Goal: Task Accomplishment & Management: Manage account settings

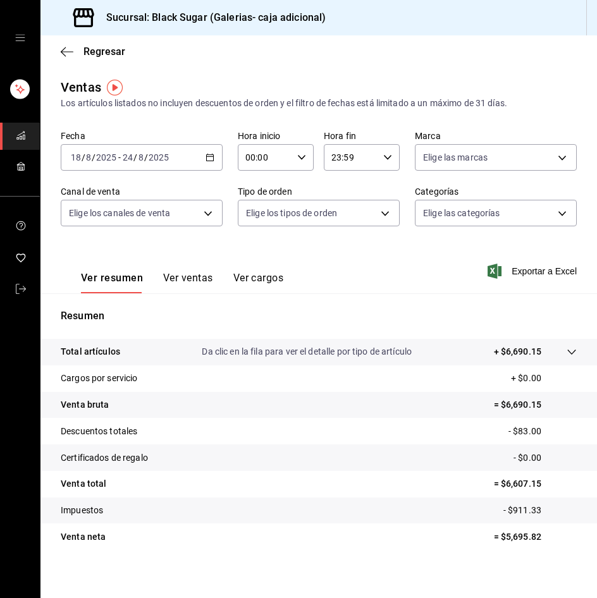
click at [229, 578] on div "Ventas Los artículos listados no incluyen descuentos de orden y el filtro de fe…" at bounding box center [318, 332] width 557 height 508
click at [111, 51] on span "Regresar" at bounding box center [104, 52] width 42 height 12
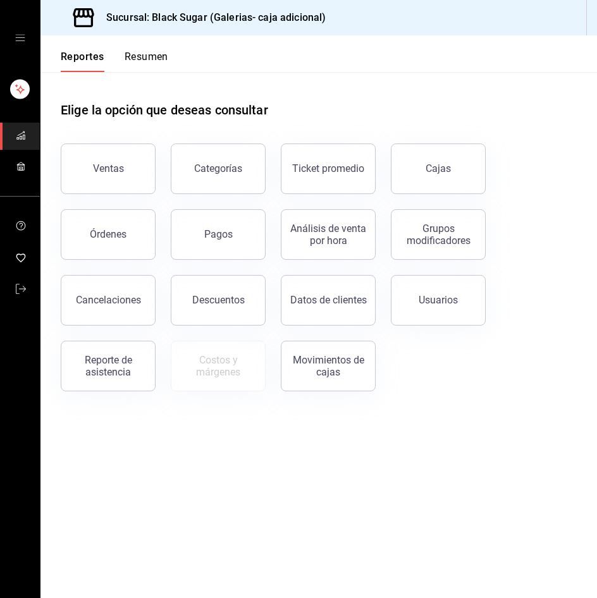
drag, startPoint x: 441, startPoint y: 155, endPoint x: 415, endPoint y: 156, distance: 25.3
click at [443, 155] on button "Cajas" at bounding box center [438, 169] width 95 height 51
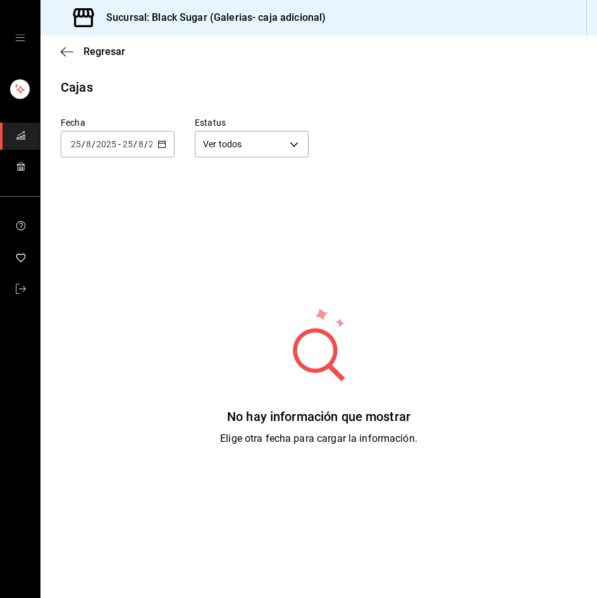
click at [119, 145] on span "-" at bounding box center [119, 144] width 3 height 10
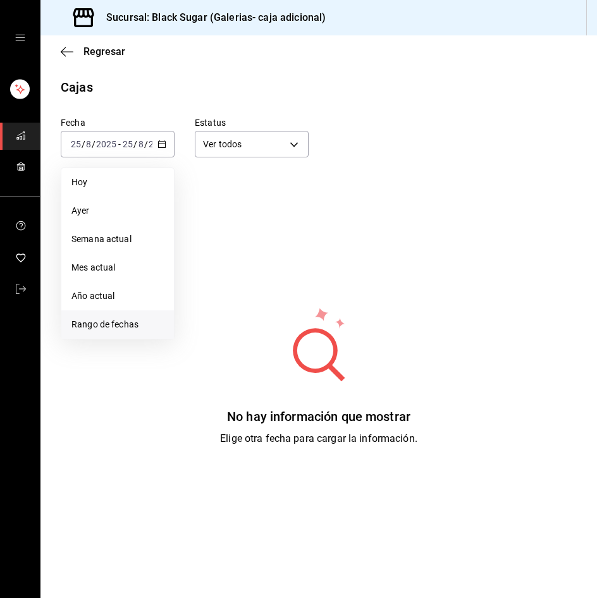
click at [111, 321] on span "Rango de fechas" at bounding box center [117, 324] width 92 height 13
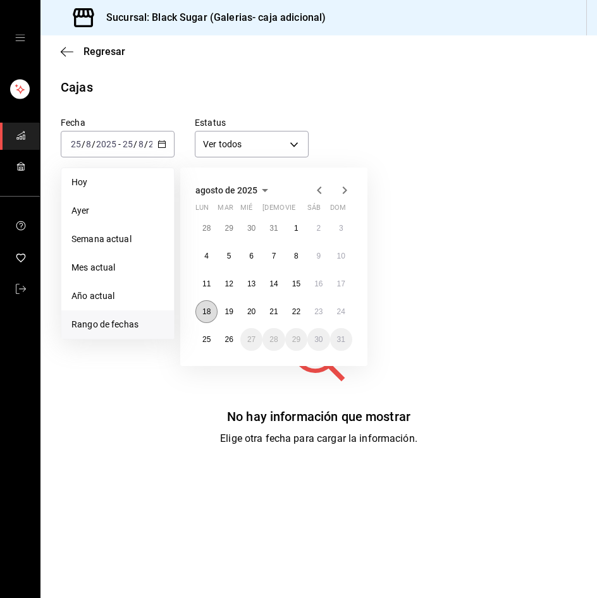
click at [199, 307] on button "18" at bounding box center [206, 311] width 22 height 23
click at [207, 342] on abbr "25" at bounding box center [206, 339] width 8 height 9
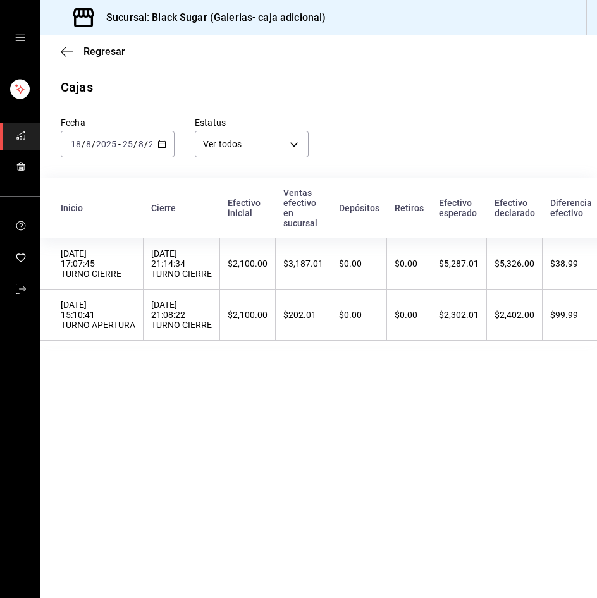
click at [120, 134] on div "2025-08-18 18 / 8 / 2025 - 2025-08-25 25 / 8 / 2025" at bounding box center [118, 144] width 114 height 27
click at [151, 141] on input "2025" at bounding box center [159, 144] width 22 height 10
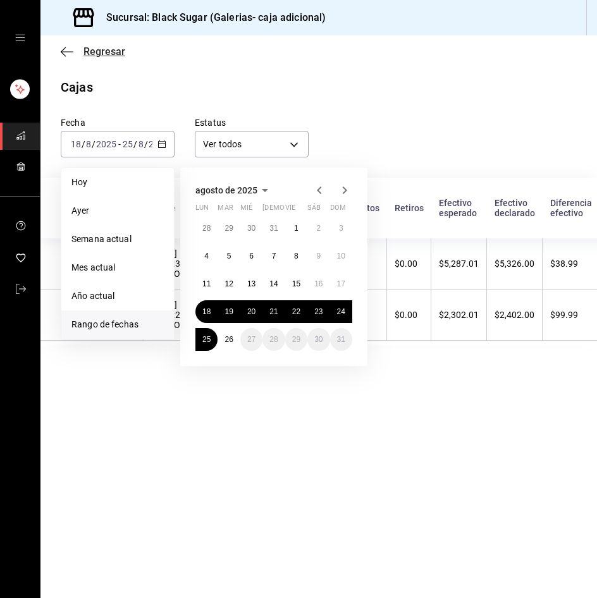
click at [121, 50] on span "Regresar" at bounding box center [104, 52] width 42 height 12
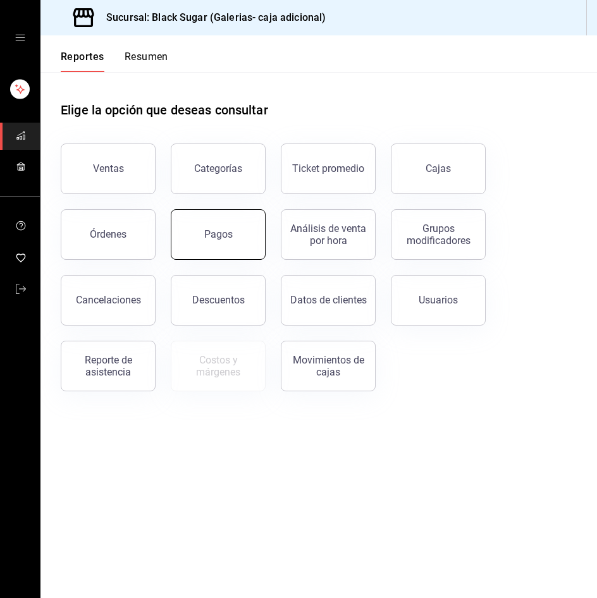
click at [221, 231] on div "Pagos" at bounding box center [218, 234] width 28 height 12
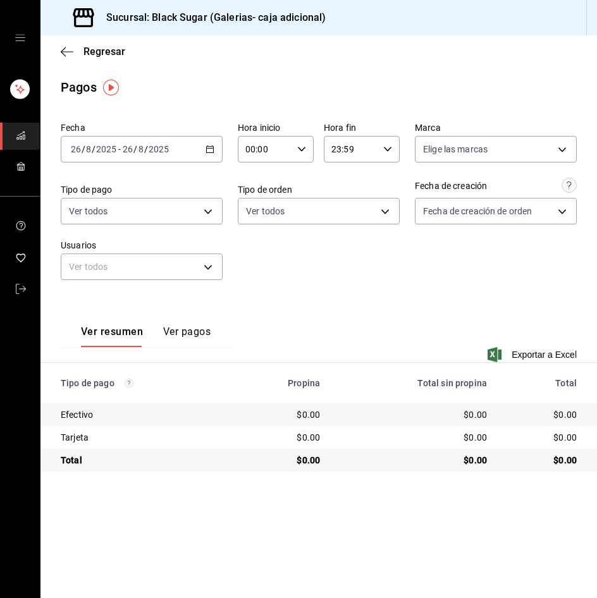
click at [157, 150] on input "2025" at bounding box center [159, 149] width 22 height 10
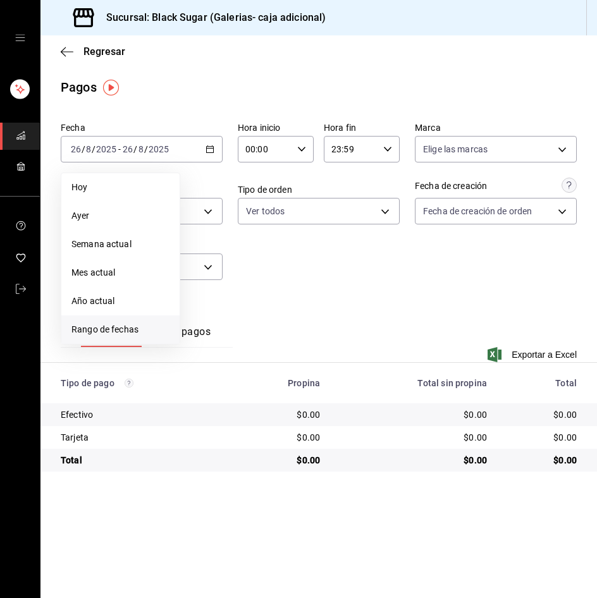
click at [136, 343] on li "Rango de fechas" at bounding box center [120, 330] width 118 height 28
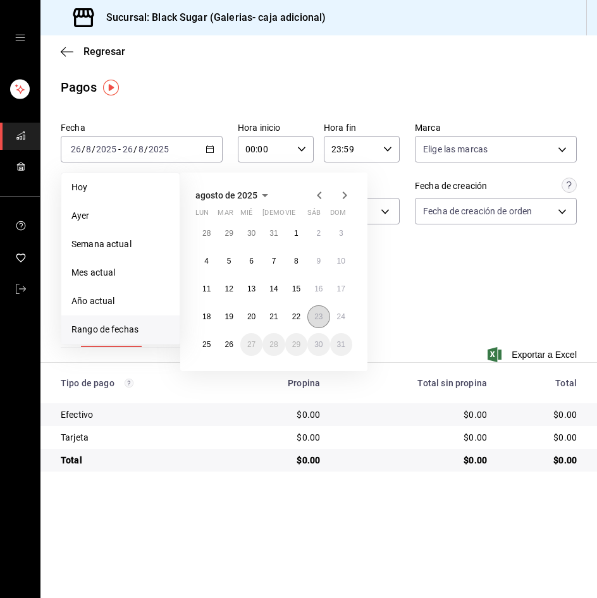
click at [319, 316] on abbr "23" at bounding box center [318, 316] width 8 height 9
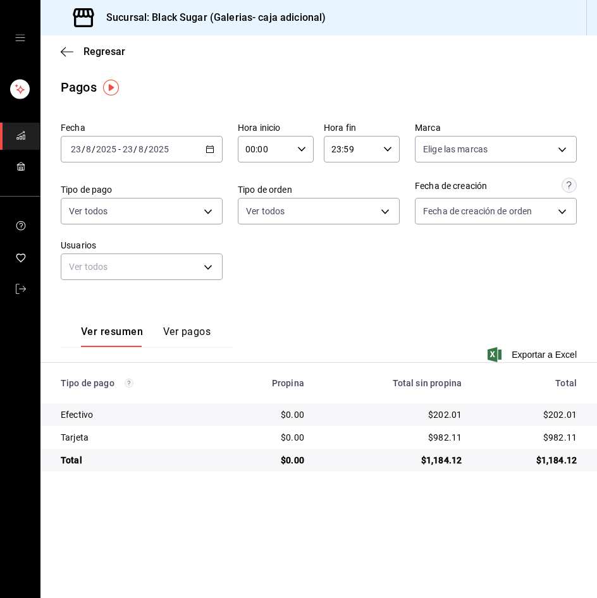
click at [109, 144] on input "2025" at bounding box center [106, 149] width 22 height 10
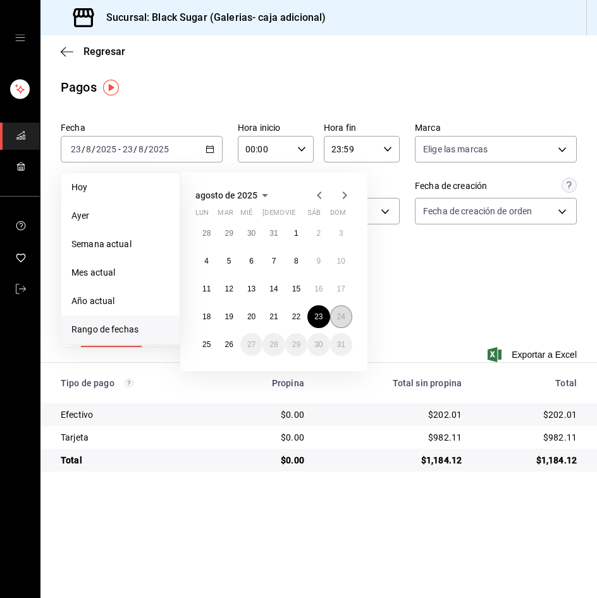
click at [342, 313] on abbr "24" at bounding box center [341, 316] width 8 height 9
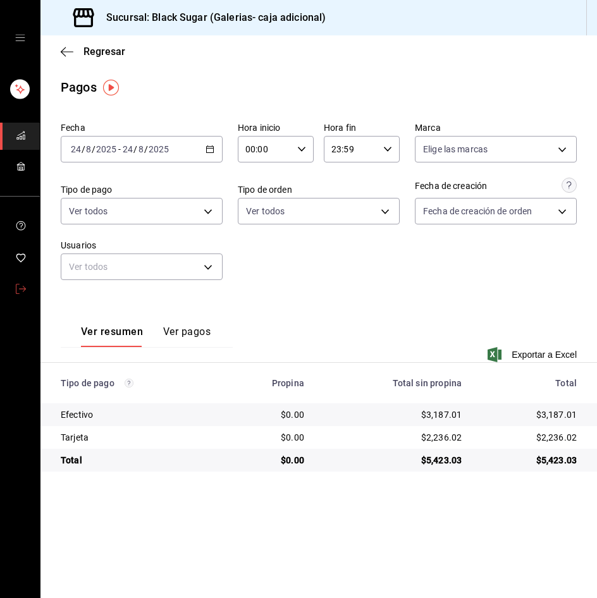
drag, startPoint x: 20, startPoint y: 298, endPoint x: 10, endPoint y: 295, distance: 9.8
click at [20, 297] on span "mailbox folders" at bounding box center [21, 289] width 10 height 17
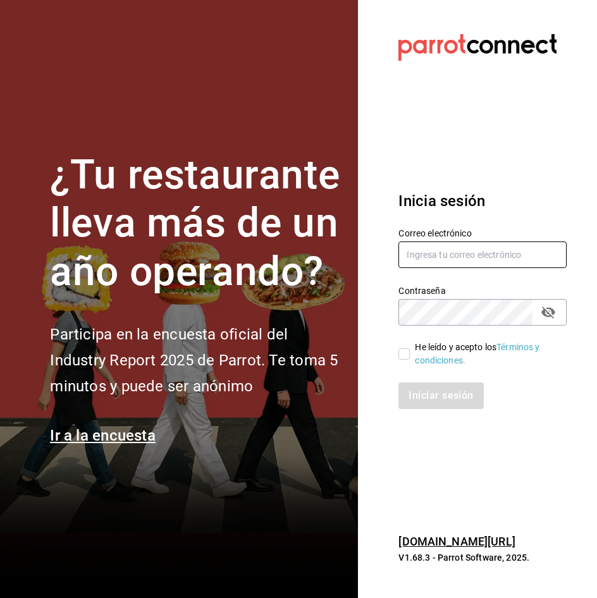
type input "GALERIAS_2@BS.COM"
click at [412, 353] on span "He leído y acepto los Términos y condiciones." at bounding box center [483, 354] width 147 height 27
click at [410, 353] on input "He leído y acepto los Términos y condiciones." at bounding box center [403, 353] width 11 height 11
checkbox input "true"
click at [462, 257] on input "GALERIAS_2@BS.COM" at bounding box center [482, 255] width 168 height 27
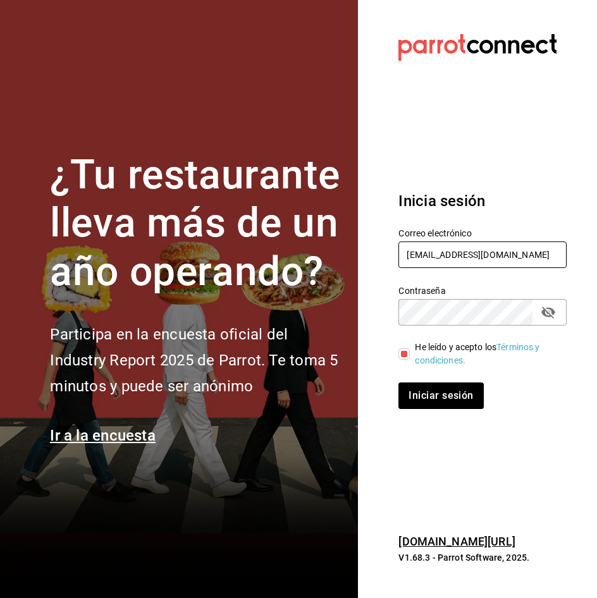
click at [462, 257] on input "GALERIAS_2@BS.COM" at bounding box center [482, 255] width 168 height 27
type input "galerias_re@bs.com"
click at [437, 395] on button "Iniciar sesión" at bounding box center [441, 396] width 86 height 27
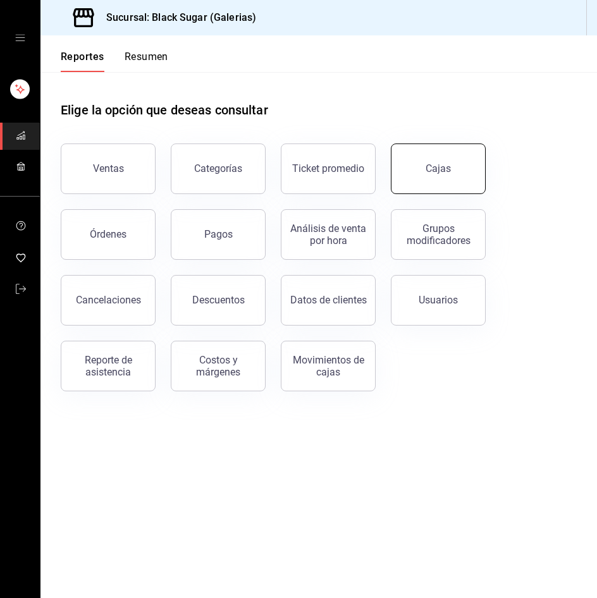
click at [434, 175] on button "Cajas" at bounding box center [438, 169] width 95 height 51
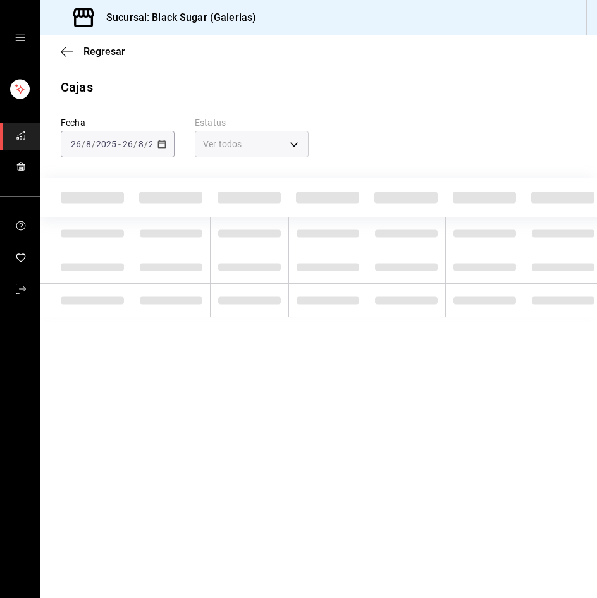
click at [120, 152] on div "[DATE] [DATE] - [DATE] [DATE]" at bounding box center [118, 144] width 114 height 27
click at [117, 137] on div "[DATE] [DATE] - [DATE] [DATE]" at bounding box center [118, 144] width 114 height 27
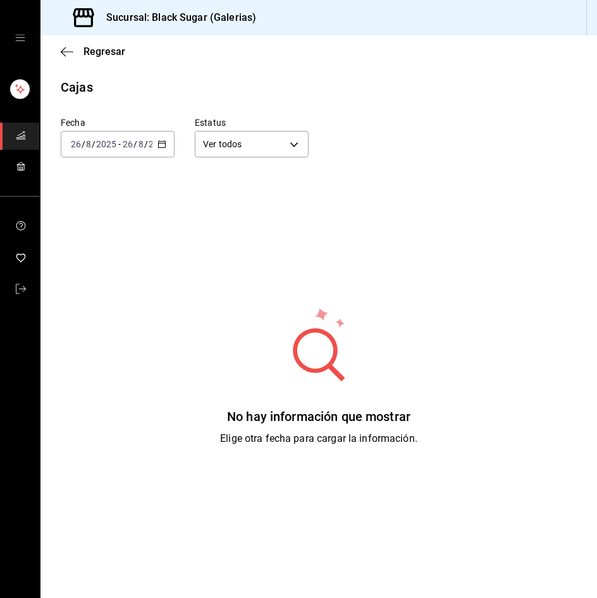
click at [117, 137] on div "[DATE] [DATE] - [DATE] [DATE]" at bounding box center [118, 144] width 114 height 27
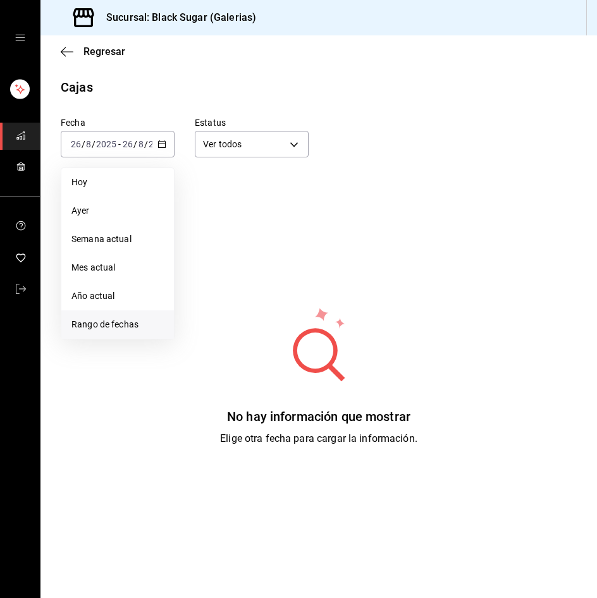
click at [108, 320] on span "Rango de fechas" at bounding box center [117, 324] width 92 height 13
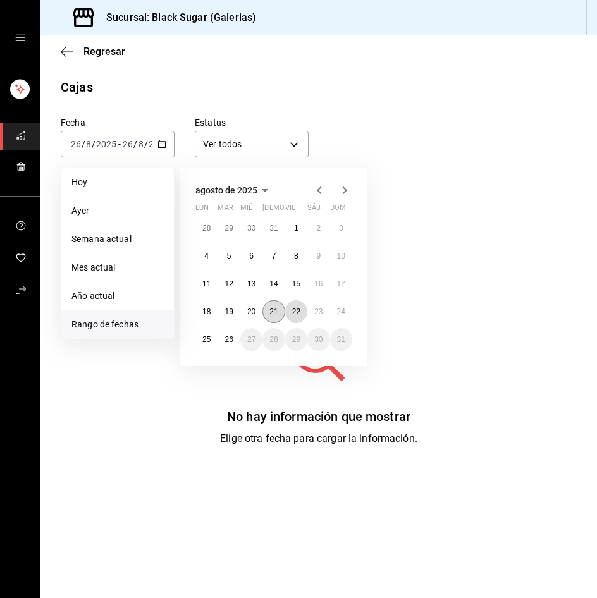
drag, startPoint x: 297, startPoint y: 312, endPoint x: 269, endPoint y: 323, distance: 29.2
click at [293, 312] on abbr "22" at bounding box center [296, 311] width 8 height 9
click at [209, 343] on abbr "25" at bounding box center [206, 339] width 8 height 9
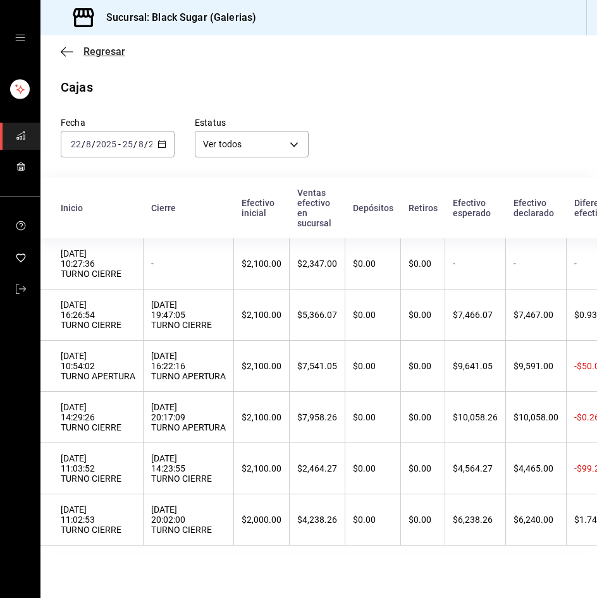
click at [111, 56] on span "Regresar" at bounding box center [104, 52] width 42 height 12
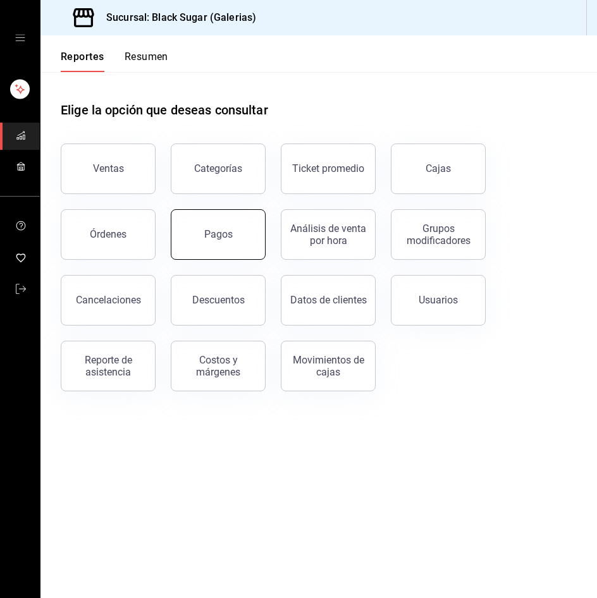
click at [205, 230] on div "Pagos" at bounding box center [218, 234] width 28 height 12
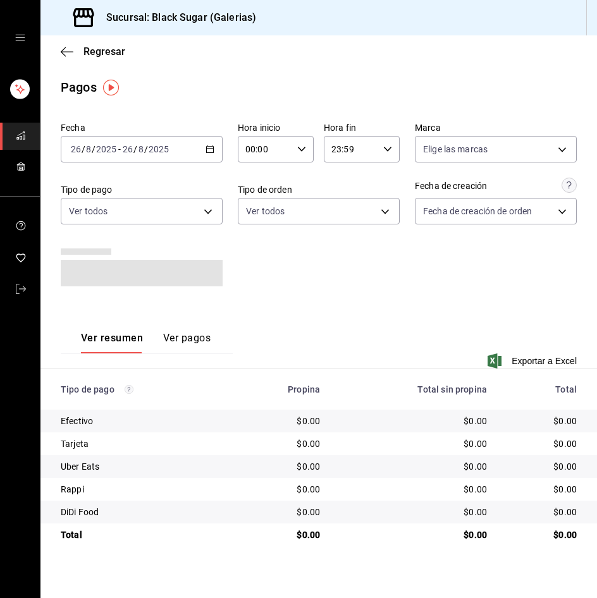
click at [113, 144] on input "2025" at bounding box center [106, 149] width 22 height 10
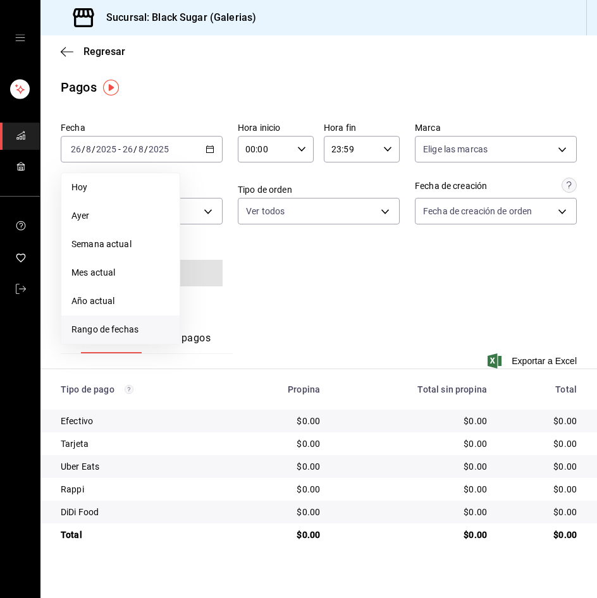
click at [116, 325] on span "Rango de fechas" at bounding box center [120, 329] width 98 height 13
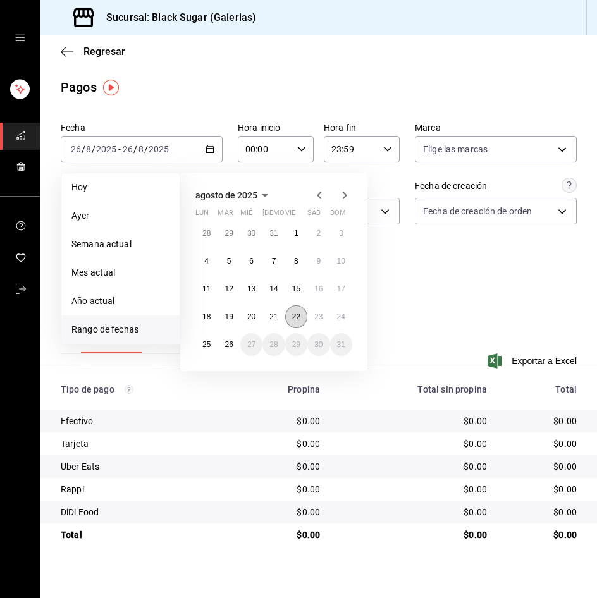
click at [300, 317] on abbr "22" at bounding box center [296, 316] width 8 height 9
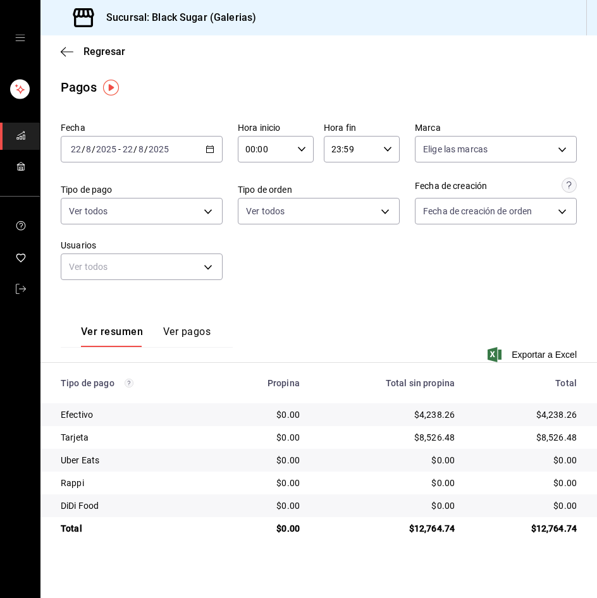
click at [132, 144] on input "22" at bounding box center [127, 149] width 11 height 10
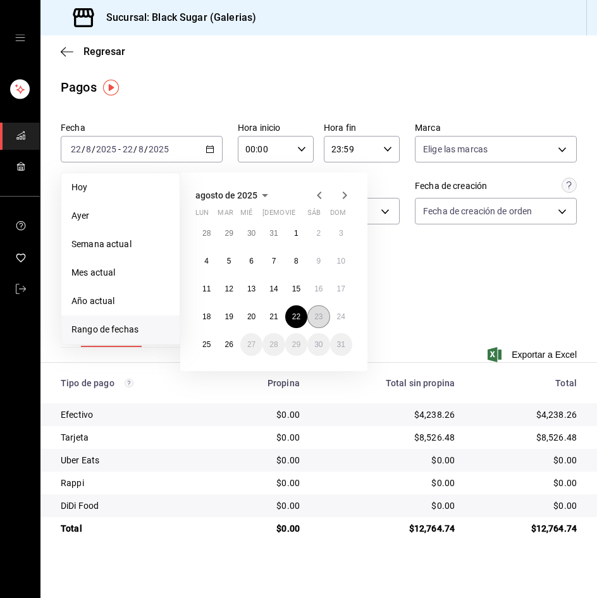
click at [311, 315] on button "23" at bounding box center [318, 316] width 22 height 23
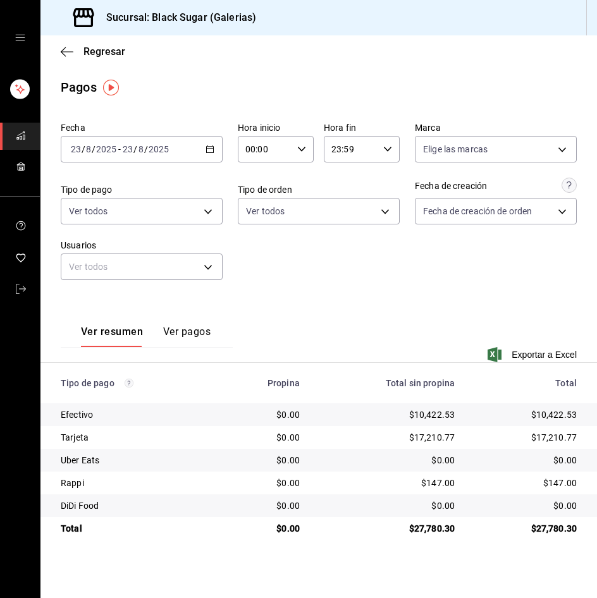
click at [153, 156] on div "[DATE] [DATE] - [DATE] [DATE]" at bounding box center [142, 149] width 162 height 27
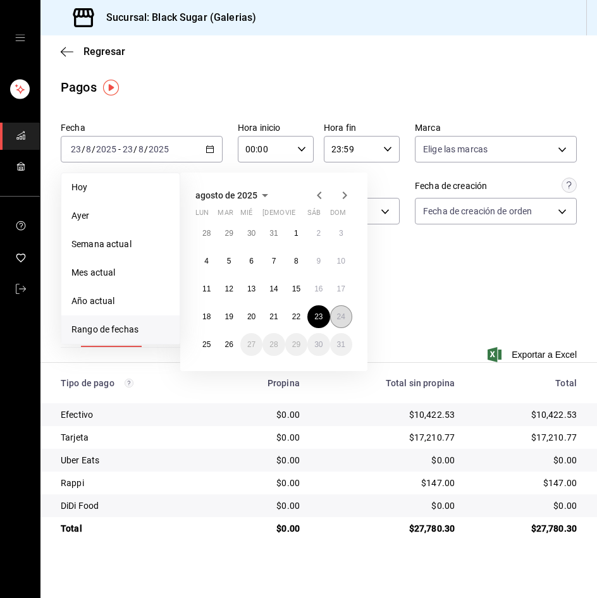
click at [345, 317] on abbr "24" at bounding box center [341, 316] width 8 height 9
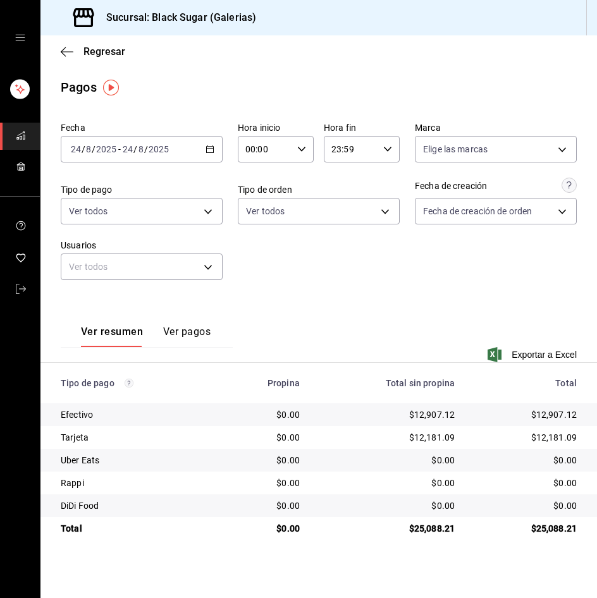
click at [149, 163] on div "Fecha 2025-08-24 24 / 8 / 2025 - 2025-08-24 24 / 8 / 2025 Hora inicio 00:00 Hor…" at bounding box center [319, 206] width 516 height 178
click at [149, 151] on input "2025" at bounding box center [159, 149] width 22 height 10
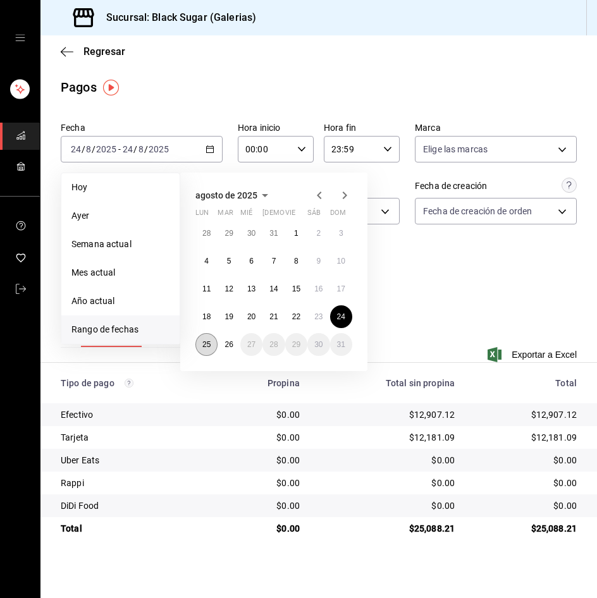
click at [205, 350] on button "25" at bounding box center [206, 344] width 22 height 23
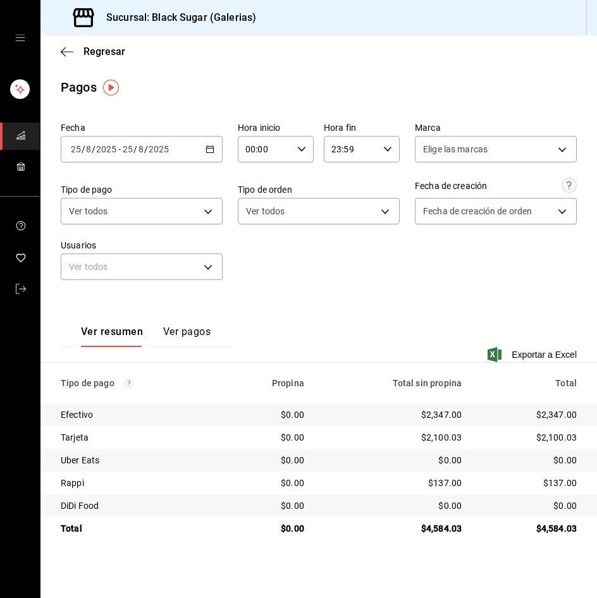
click at [123, 157] on div "2025-08-25 25 / 8 / 2025 - 2025-08-25 25 / 8 / 2025" at bounding box center [142, 149] width 162 height 27
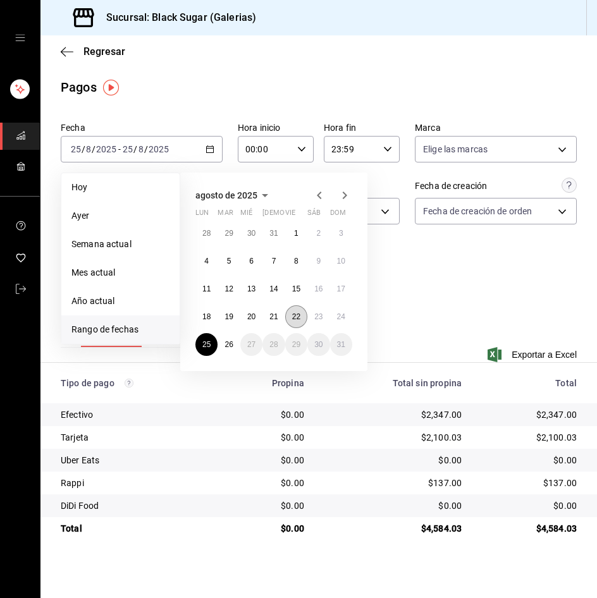
click at [299, 316] on abbr "22" at bounding box center [296, 316] width 8 height 9
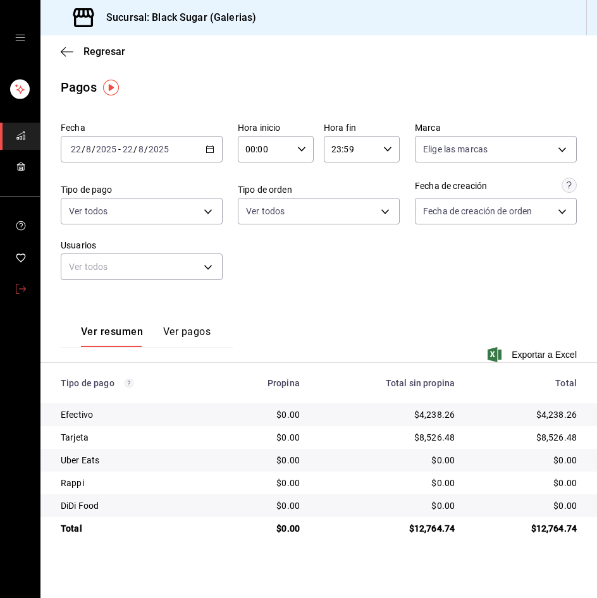
click at [20, 286] on icon "mailbox folders" at bounding box center [21, 289] width 10 height 10
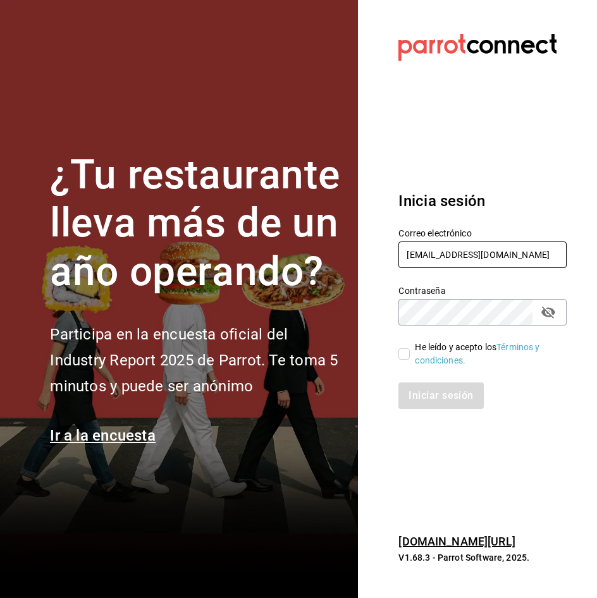
click at [514, 259] on input "galerias_re@bs.com" at bounding box center [482, 255] width 168 height 27
type input "anahuac_re@bs.com"
click at [403, 353] on input "He leído y acepto los Términos y condiciones." at bounding box center [403, 353] width 11 height 11
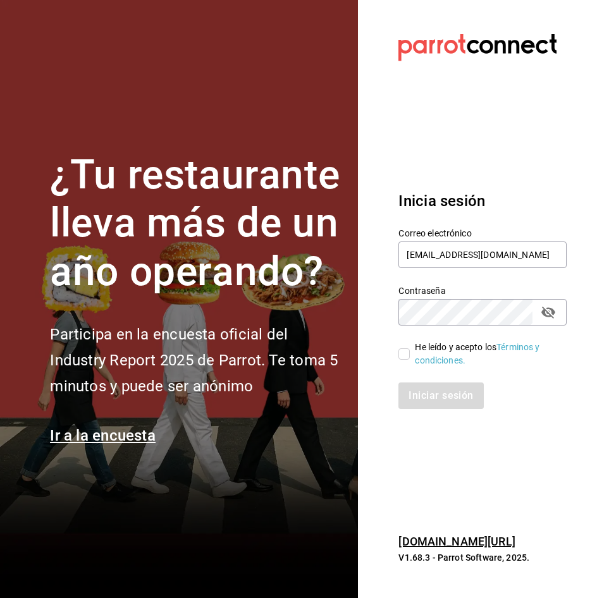
checkbox input "true"
click at [428, 407] on button "Iniciar sesión" at bounding box center [441, 396] width 86 height 27
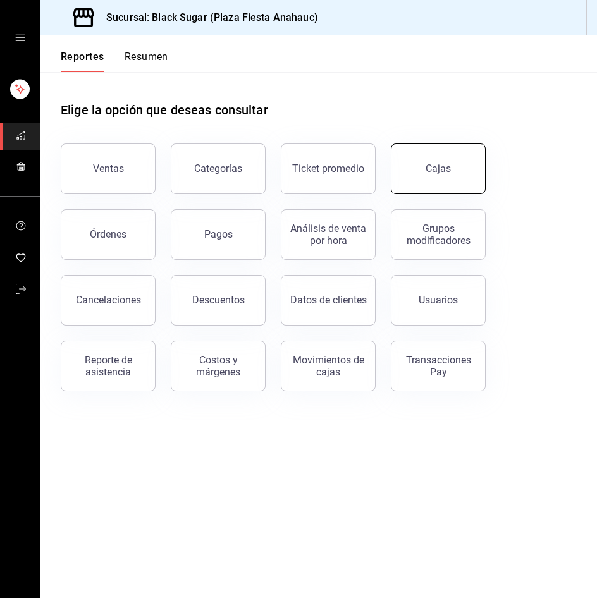
click at [409, 169] on button "Cajas" at bounding box center [438, 169] width 95 height 51
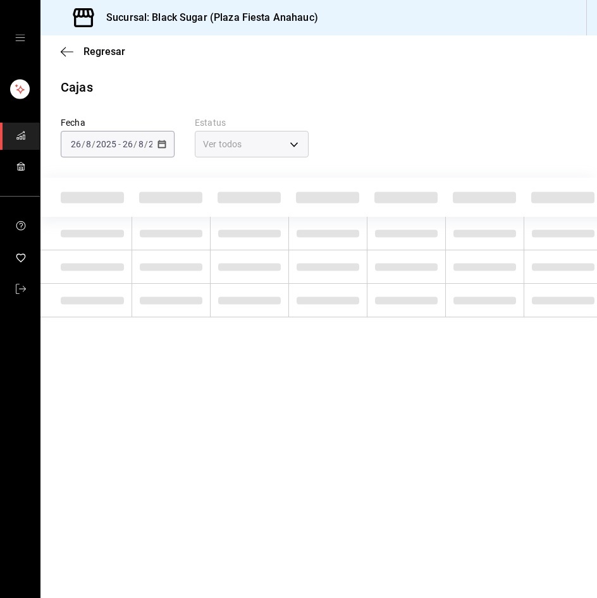
click at [94, 142] on span "/" at bounding box center [94, 144] width 4 height 10
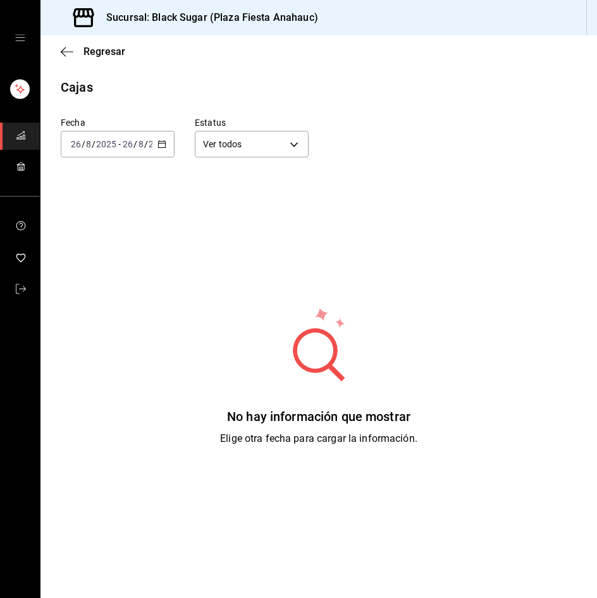
click at [94, 142] on span "/" at bounding box center [94, 144] width 4 height 10
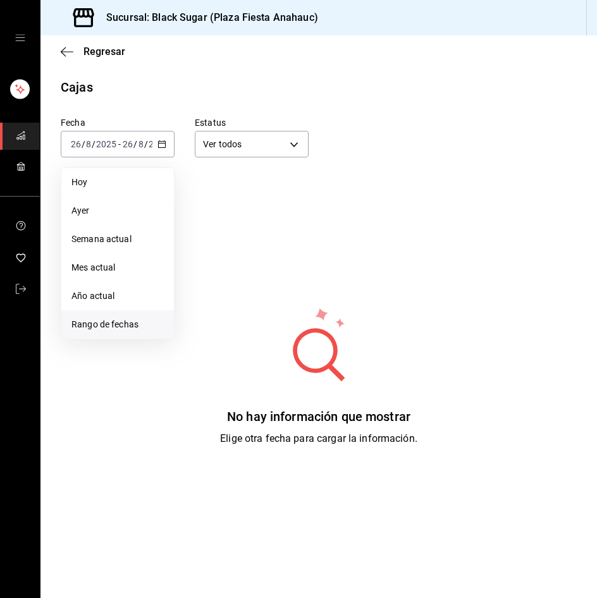
click at [113, 317] on li "Rango de fechas" at bounding box center [117, 325] width 113 height 28
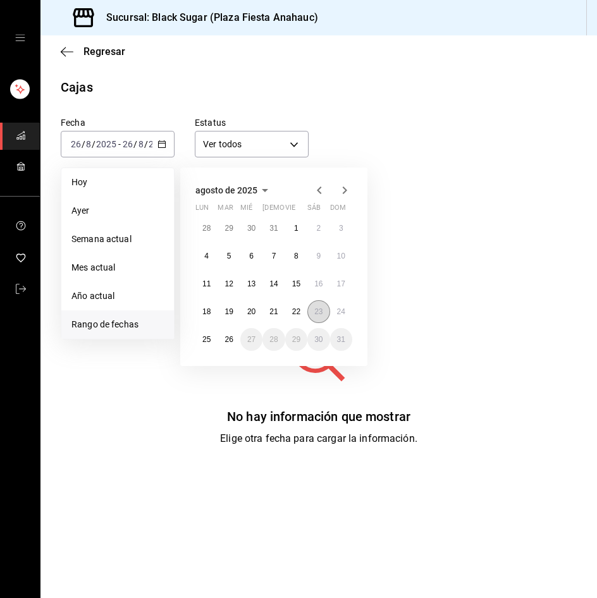
click at [320, 313] on abbr "23" at bounding box center [318, 311] width 8 height 9
click at [211, 340] on button "25" at bounding box center [206, 339] width 22 height 23
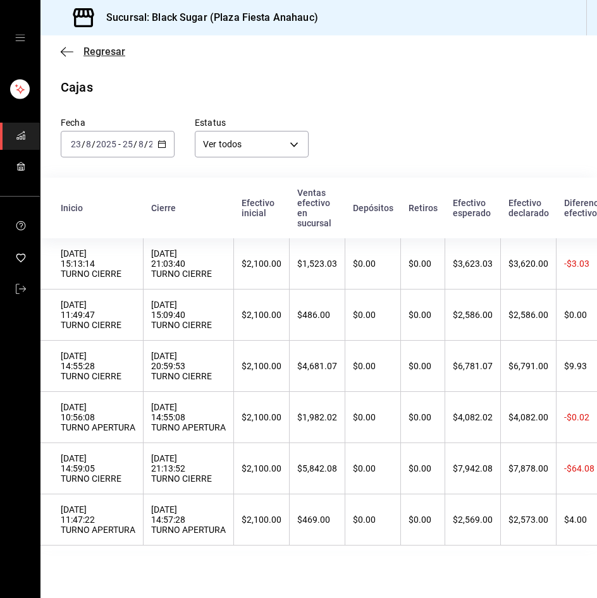
click at [108, 57] on span "Regresar" at bounding box center [104, 52] width 42 height 12
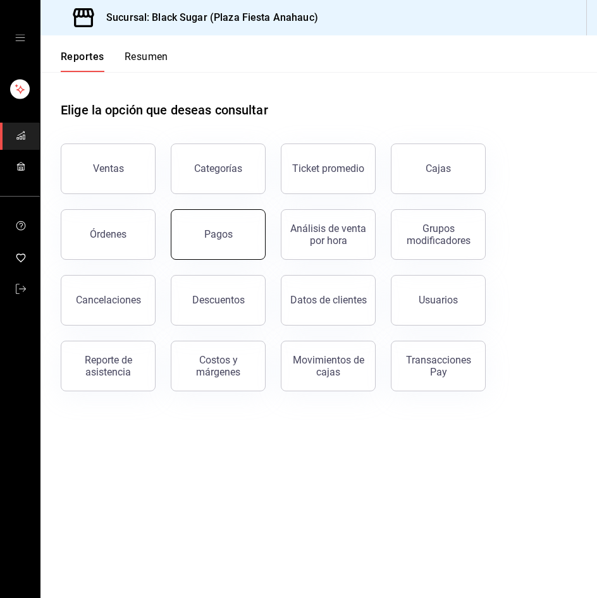
click at [225, 231] on div "Pagos" at bounding box center [218, 234] width 28 height 12
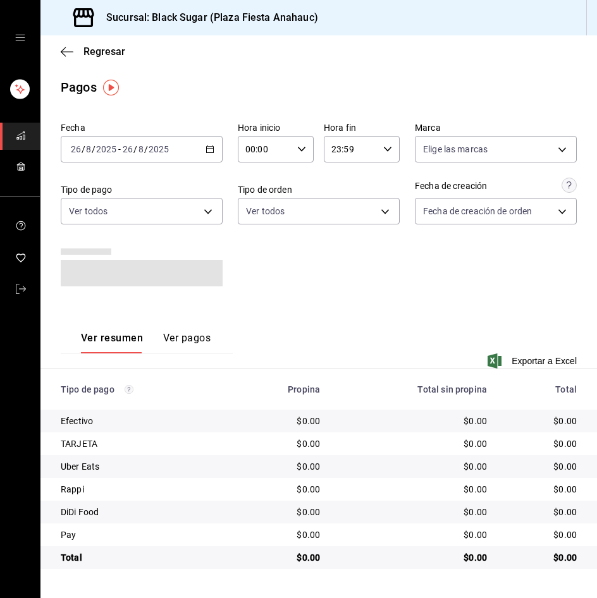
click at [162, 150] on input "2025" at bounding box center [159, 149] width 22 height 10
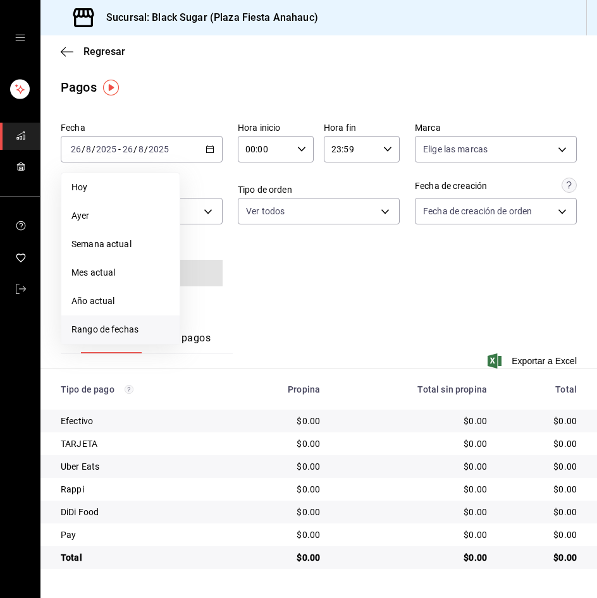
click at [142, 337] on li "Rango de fechas" at bounding box center [120, 330] width 118 height 28
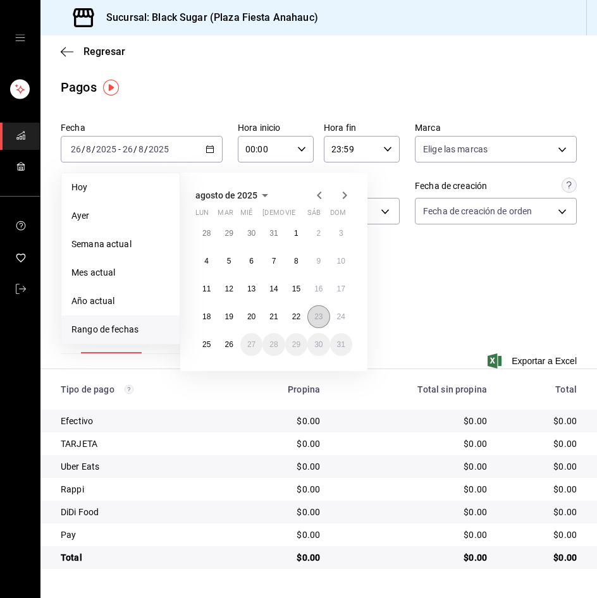
click at [320, 324] on button "23" at bounding box center [318, 316] width 22 height 23
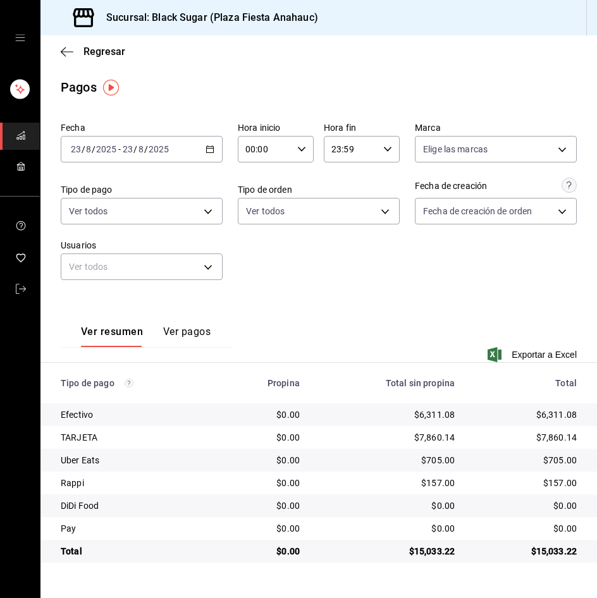
click at [135, 150] on span "/" at bounding box center [135, 149] width 4 height 10
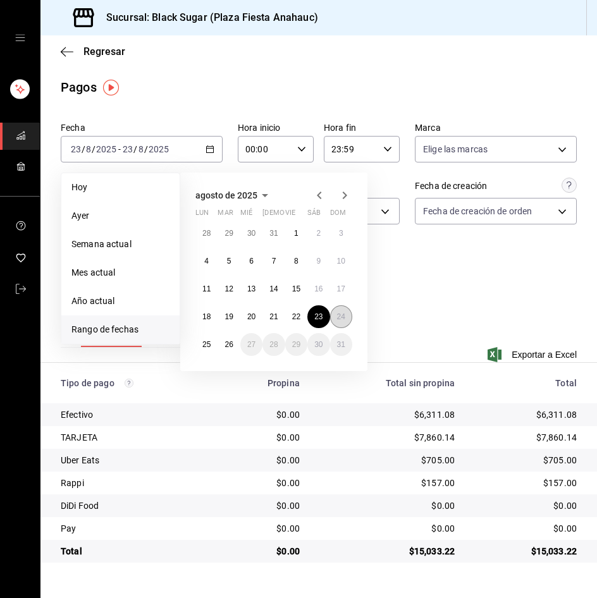
click at [342, 309] on button "24" at bounding box center [341, 316] width 22 height 23
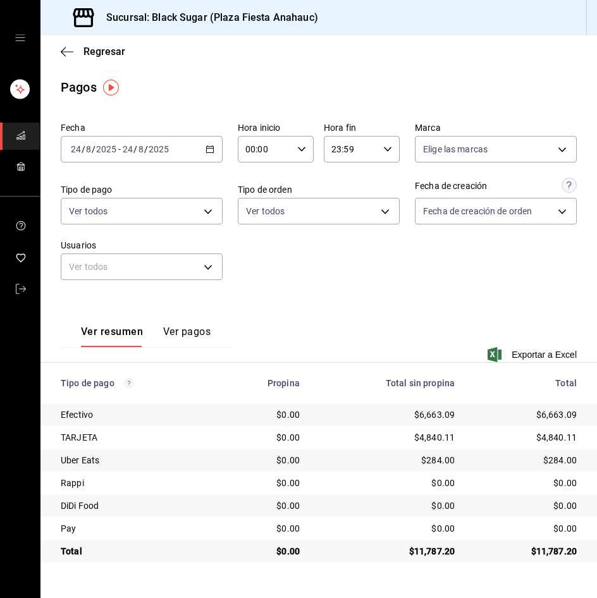
click at [116, 150] on input "2025" at bounding box center [106, 149] width 22 height 10
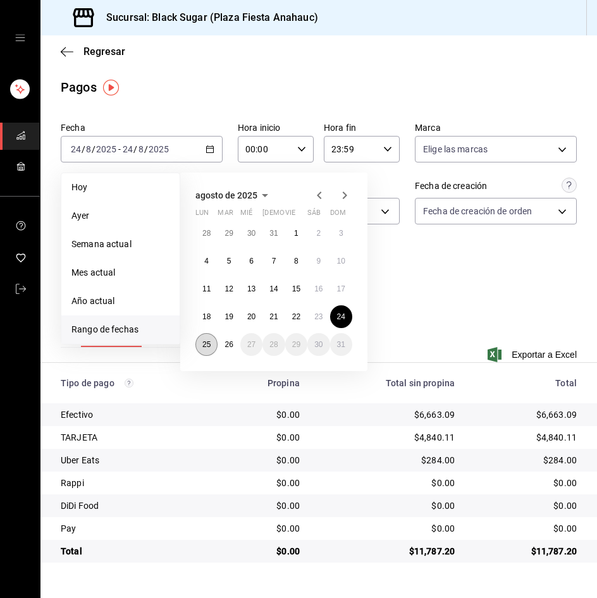
click at [204, 348] on abbr "25" at bounding box center [206, 344] width 8 height 9
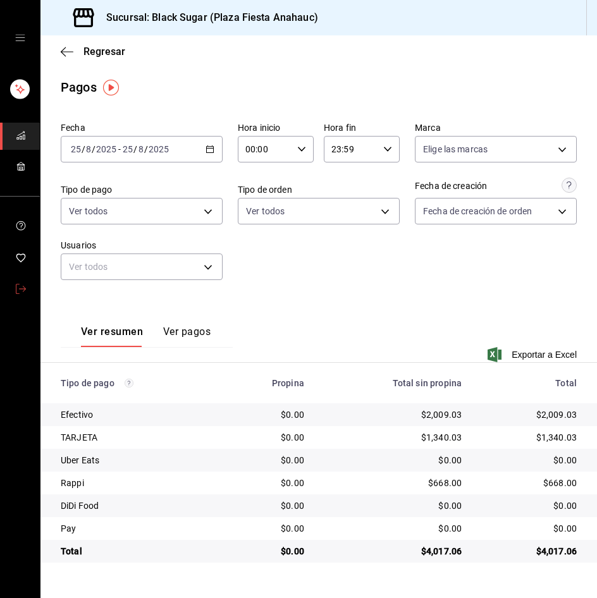
click at [22, 294] on span "mailbox folders" at bounding box center [21, 289] width 10 height 17
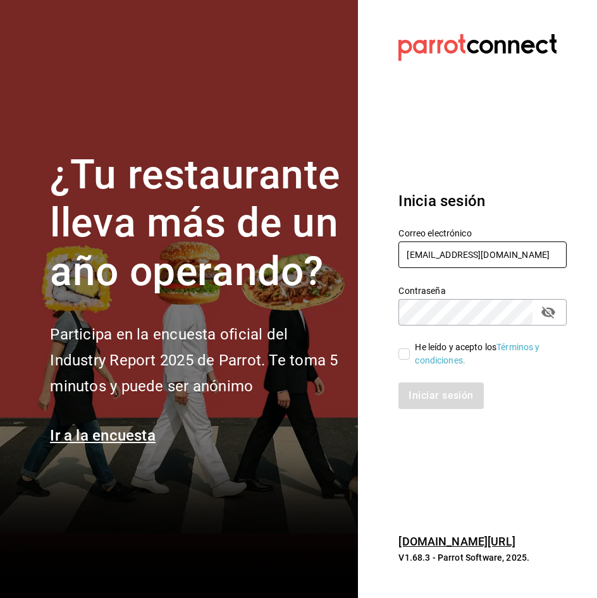
click at [454, 246] on input "anahuac_re@bs.com" at bounding box center [482, 255] width 168 height 27
type input "[EMAIL_ADDRESS][DOMAIN_NAME]"
click at [410, 357] on input "He leído y acepto los Términos y condiciones." at bounding box center [403, 353] width 11 height 11
checkbox input "true"
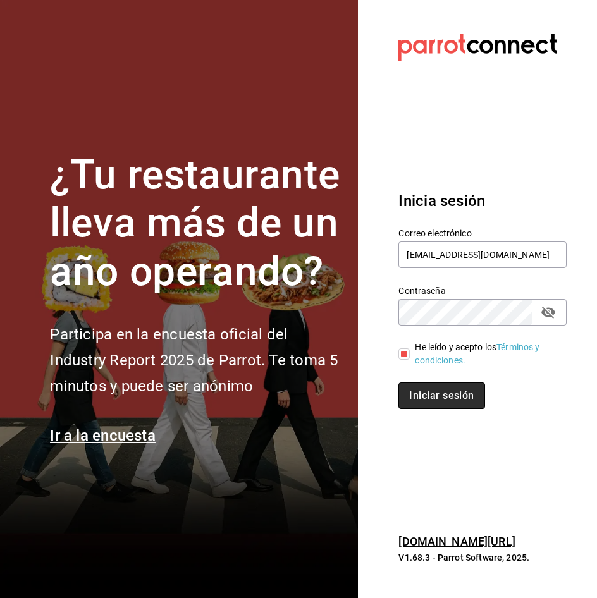
click at [419, 391] on button "Iniciar sesión" at bounding box center [441, 396] width 86 height 27
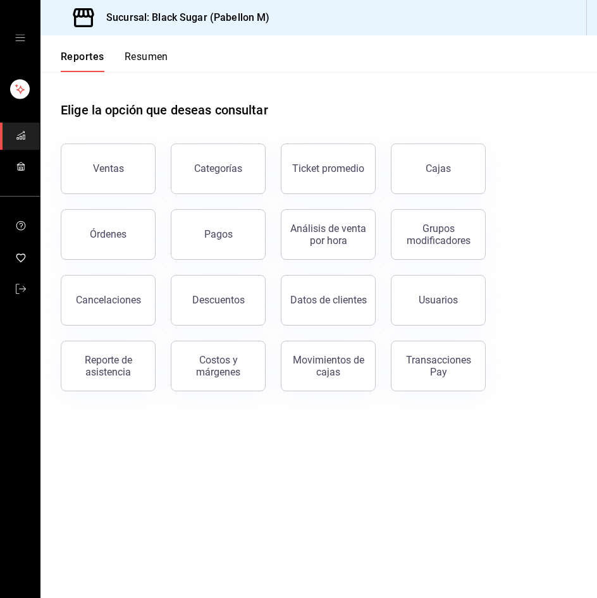
drag, startPoint x: 438, startPoint y: 168, endPoint x: 359, endPoint y: 262, distance: 123.5
click at [438, 168] on div "Cajas" at bounding box center [438, 169] width 25 height 12
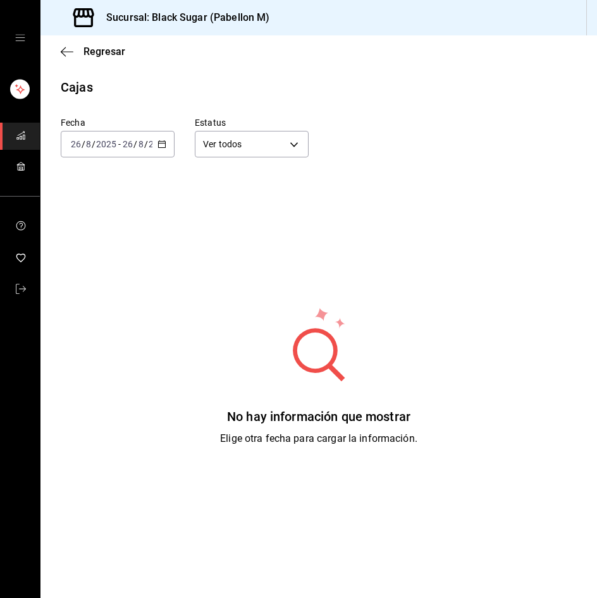
click at [128, 142] on input "26" at bounding box center [127, 144] width 11 height 10
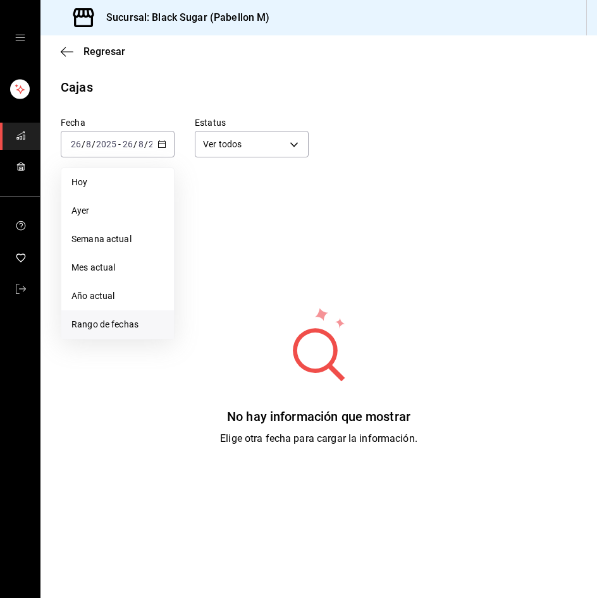
click at [121, 327] on span "Rango de fechas" at bounding box center [117, 324] width 92 height 13
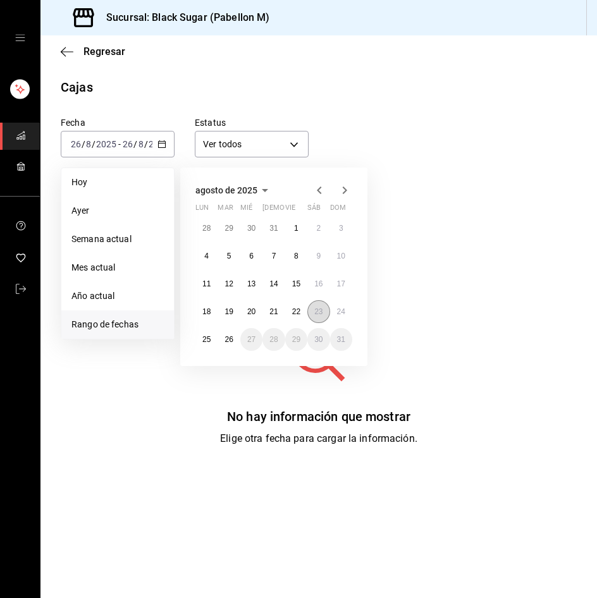
click at [324, 316] on button "23" at bounding box center [318, 311] width 22 height 23
click at [200, 339] on button "25" at bounding box center [206, 339] width 22 height 23
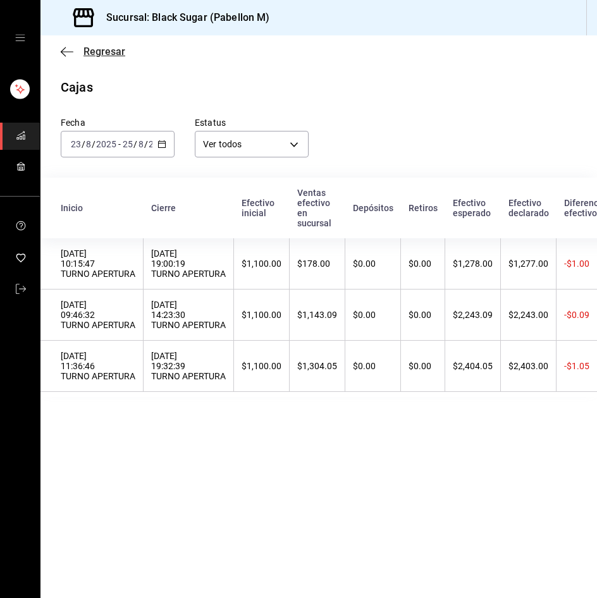
click at [104, 51] on span "Regresar" at bounding box center [104, 52] width 42 height 12
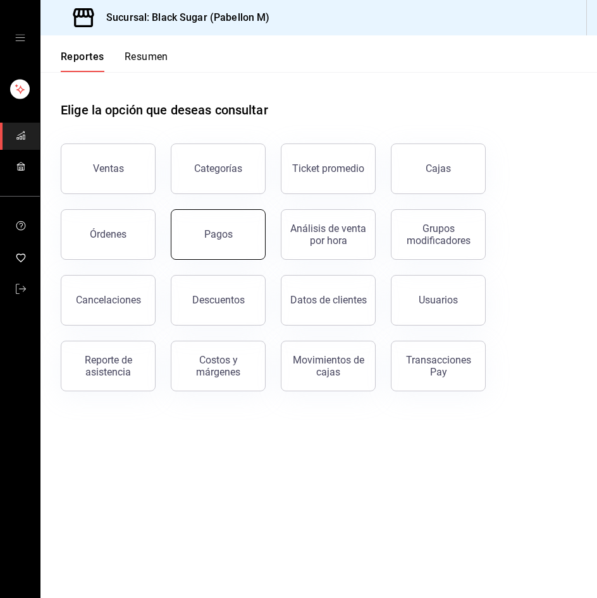
click at [218, 250] on button "Pagos" at bounding box center [218, 234] width 95 height 51
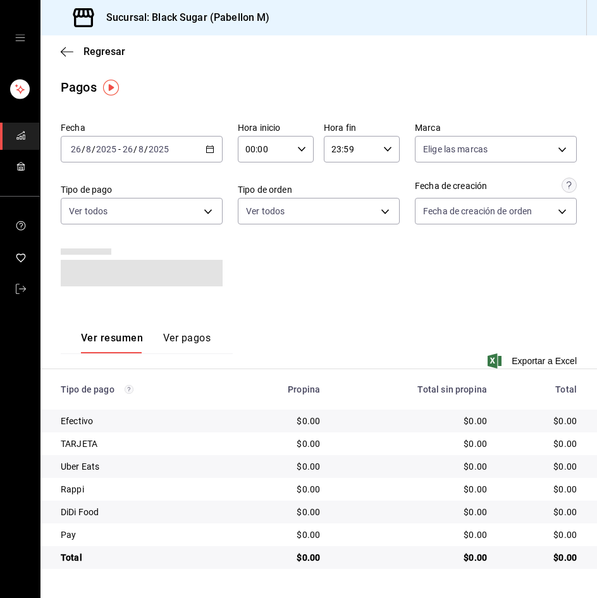
click at [154, 162] on div "[DATE] [DATE] - [DATE] [DATE]" at bounding box center [142, 149] width 162 height 27
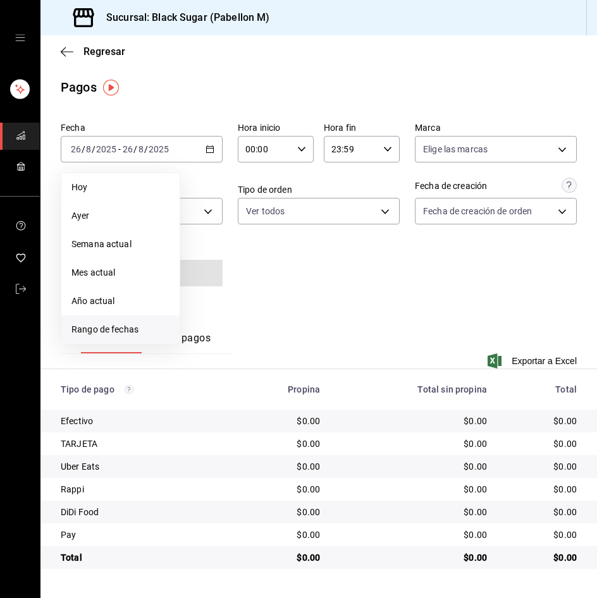
click at [126, 326] on span "Rango de fechas" at bounding box center [120, 329] width 98 height 13
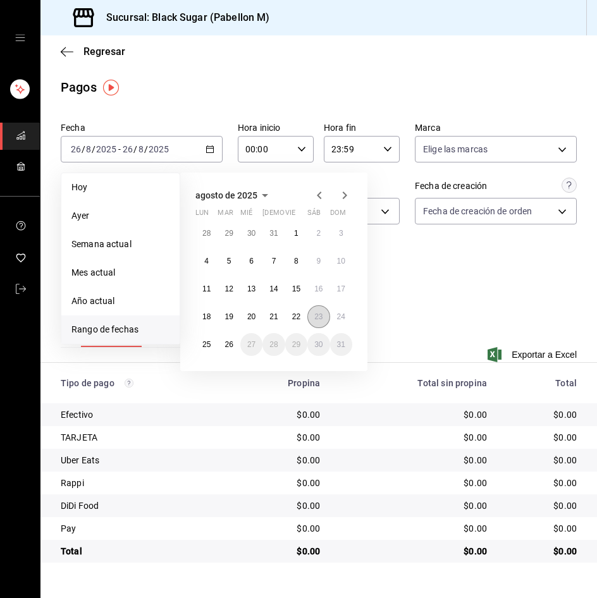
click at [317, 314] on abbr "23" at bounding box center [318, 316] width 8 height 9
click at [317, 313] on abbr "23" at bounding box center [318, 316] width 8 height 9
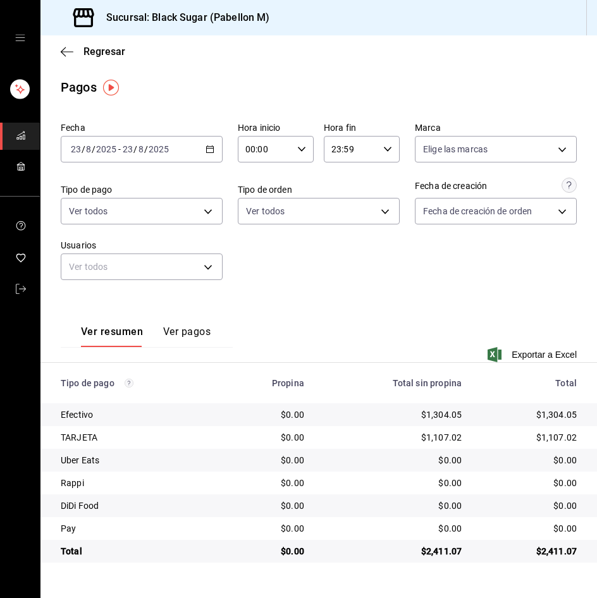
drag, startPoint x: 163, startPoint y: 150, endPoint x: 167, endPoint y: 168, distance: 18.9
click at [163, 150] on input "2025" at bounding box center [159, 149] width 22 height 10
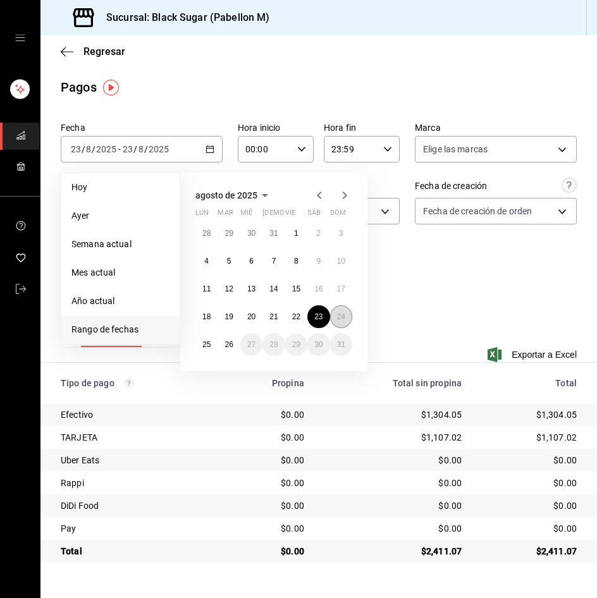
click at [337, 319] on abbr "24" at bounding box center [341, 316] width 8 height 9
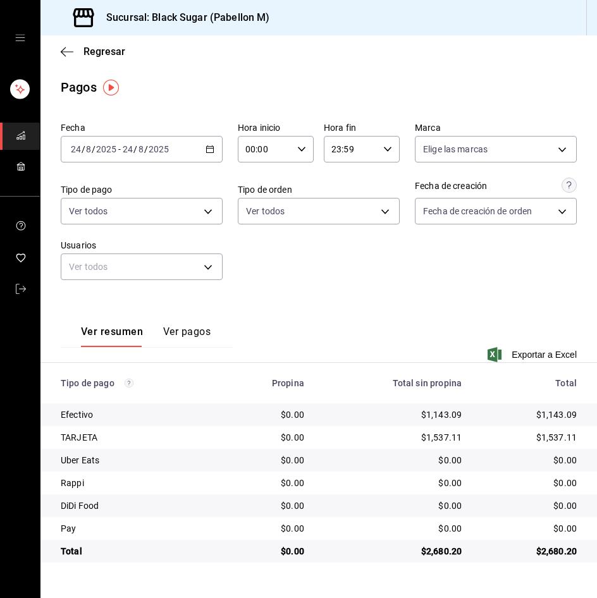
click at [264, 585] on main "Regresar Pagos Fecha 2025-08-24 24 / 8 / 2025 - 2025-08-24 24 / 8 / 2025 Hora i…" at bounding box center [318, 316] width 557 height 563
click at [141, 154] on input "8" at bounding box center [141, 149] width 6 height 10
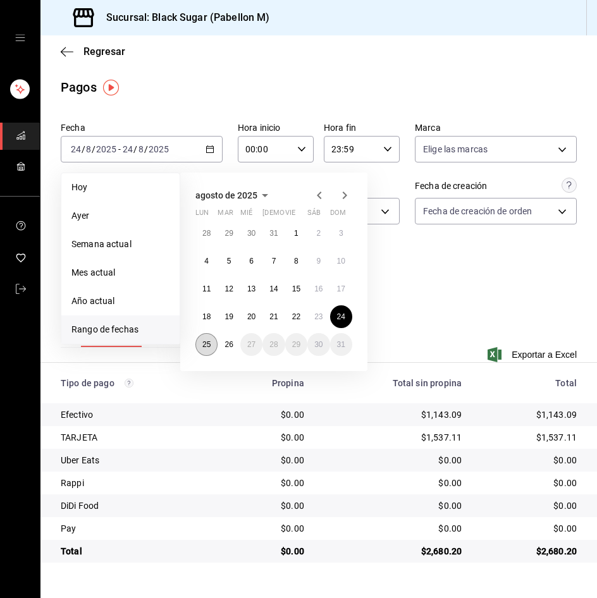
click at [208, 342] on abbr "25" at bounding box center [206, 344] width 8 height 9
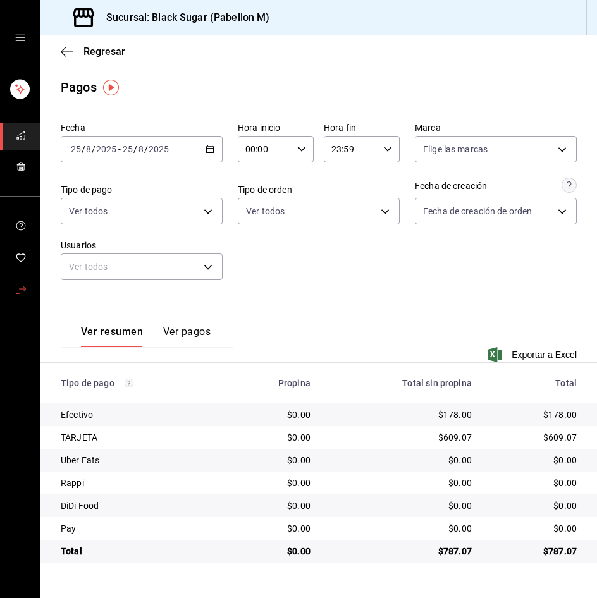
click at [32, 278] on link "mailbox folders" at bounding box center [20, 289] width 40 height 27
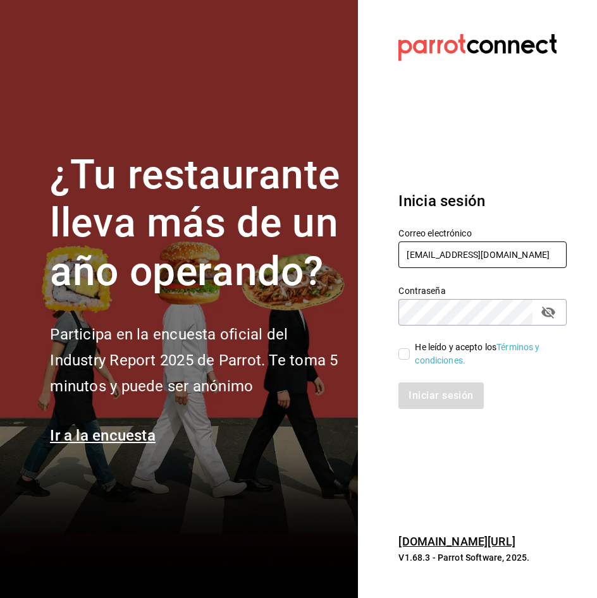
click at [480, 256] on input "pabellon_re@bs.com" at bounding box center [482, 255] width 168 height 27
type input "interplaza_re@bs.com"
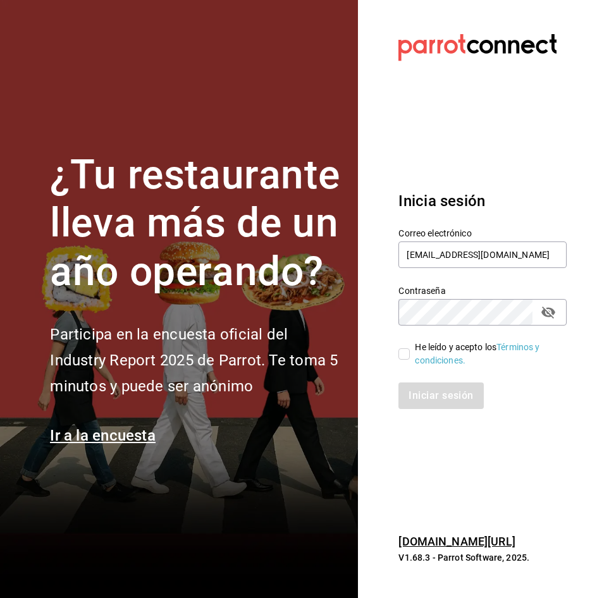
click at [402, 352] on input "He leído y acepto los Términos y condiciones." at bounding box center [403, 353] width 11 height 11
checkbox input "true"
click at [422, 412] on div "Inicia sesión Correo electrónico interplaza_re@bs.com Contraseña Contraseña He …" at bounding box center [482, 300] width 168 height 250
click at [426, 400] on button "Iniciar sesión" at bounding box center [441, 396] width 86 height 27
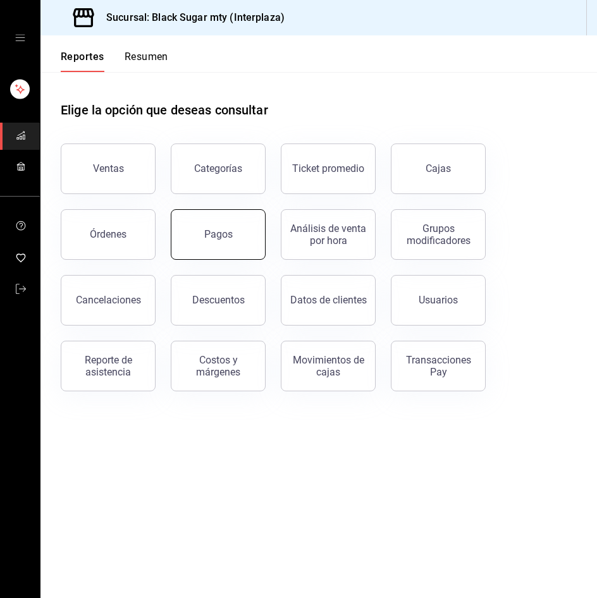
click at [193, 242] on button "Pagos" at bounding box center [218, 234] width 95 height 51
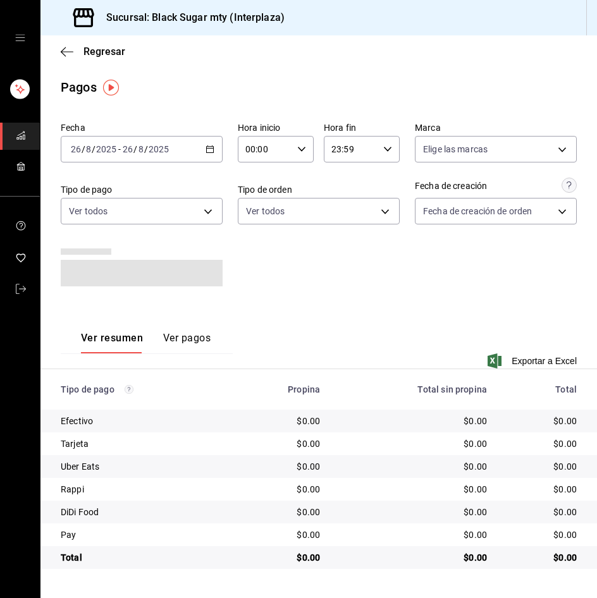
click at [128, 137] on div "2025-08-26 26 / 8 / 2025 - 2025-08-26 26 / 8 / 2025" at bounding box center [142, 149] width 162 height 27
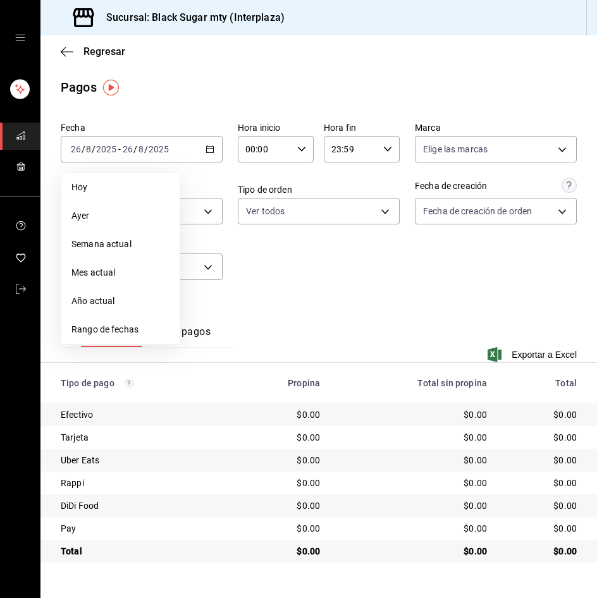
click at [120, 333] on span "Rango de fechas" at bounding box center [120, 329] width 98 height 13
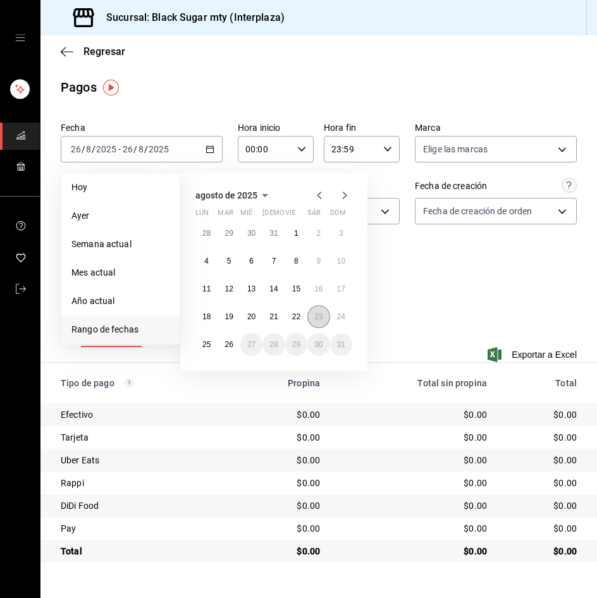
click at [318, 314] on abbr "23" at bounding box center [318, 316] width 8 height 9
click at [200, 342] on button "25" at bounding box center [206, 344] width 22 height 23
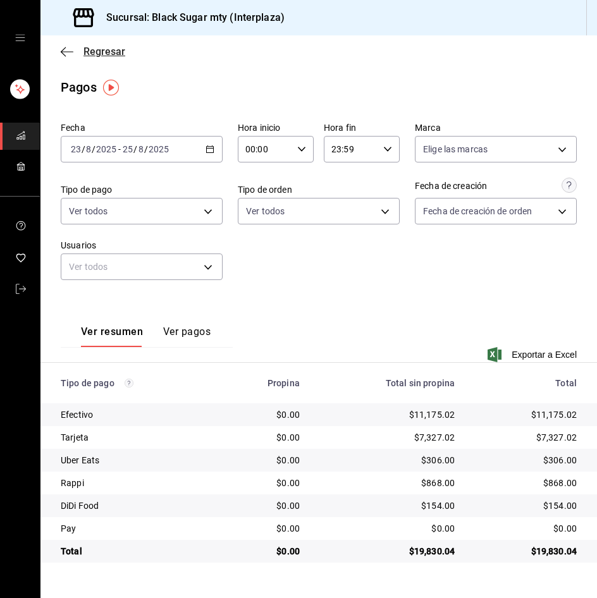
click at [108, 56] on span "Regresar" at bounding box center [104, 52] width 42 height 12
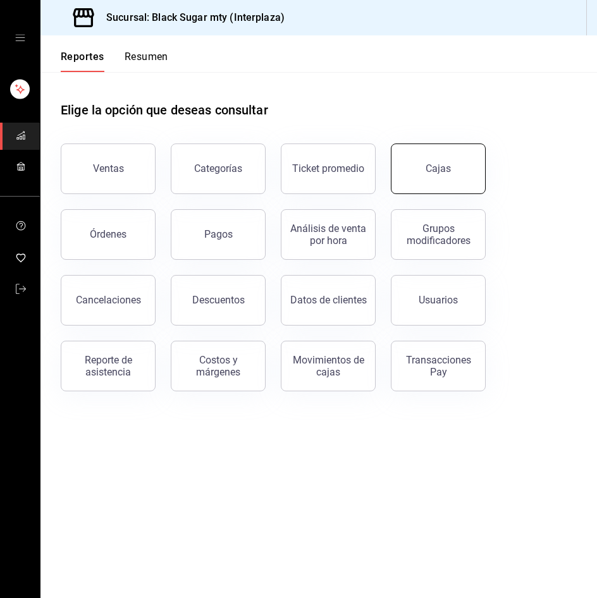
click at [415, 171] on button "Cajas" at bounding box center [438, 169] width 95 height 51
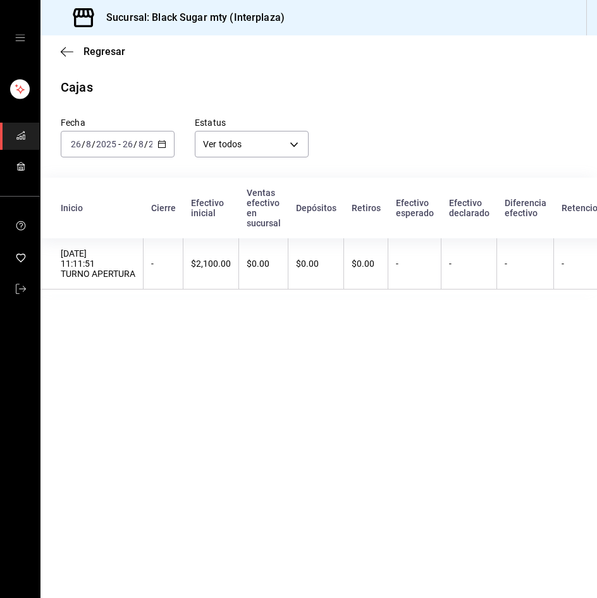
click at [98, 140] on input "2025" at bounding box center [106, 144] width 22 height 10
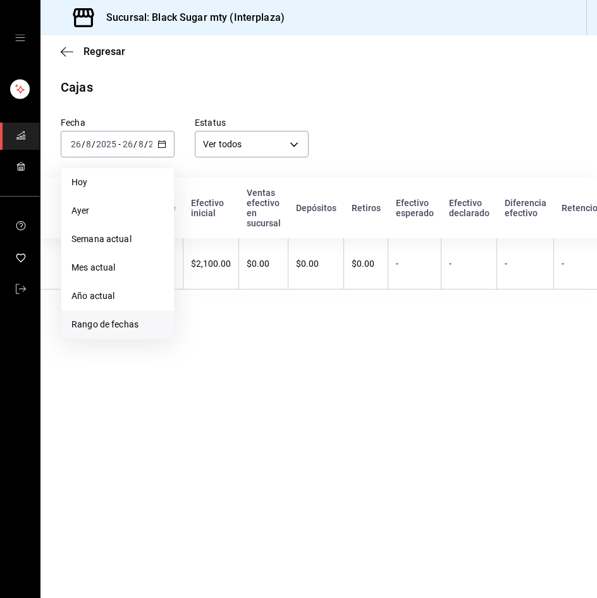
click at [119, 319] on span "Rango de fechas" at bounding box center [117, 324] width 92 height 13
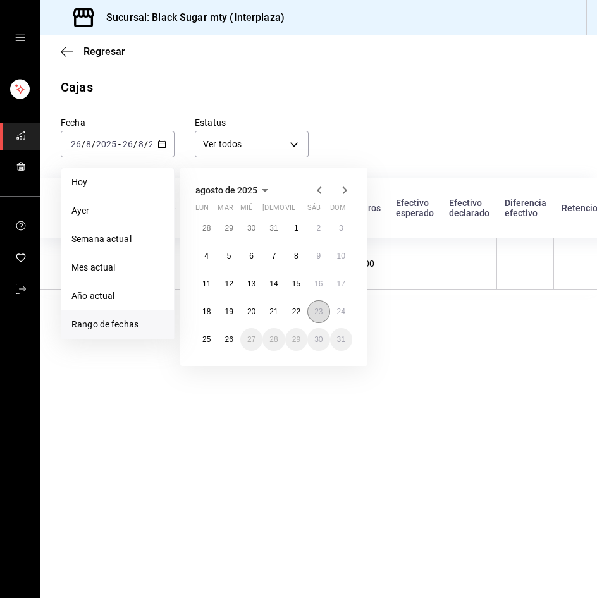
click at [320, 314] on abbr "23" at bounding box center [318, 311] width 8 height 9
click at [204, 338] on abbr "25" at bounding box center [206, 339] width 8 height 9
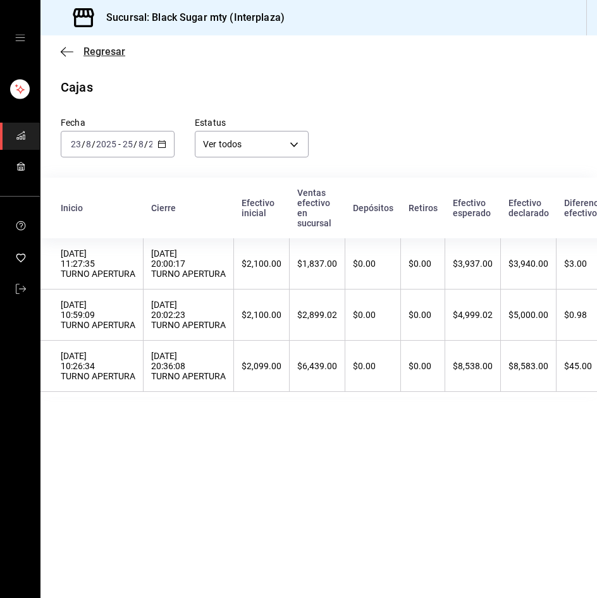
click at [98, 50] on span "Regresar" at bounding box center [104, 52] width 42 height 12
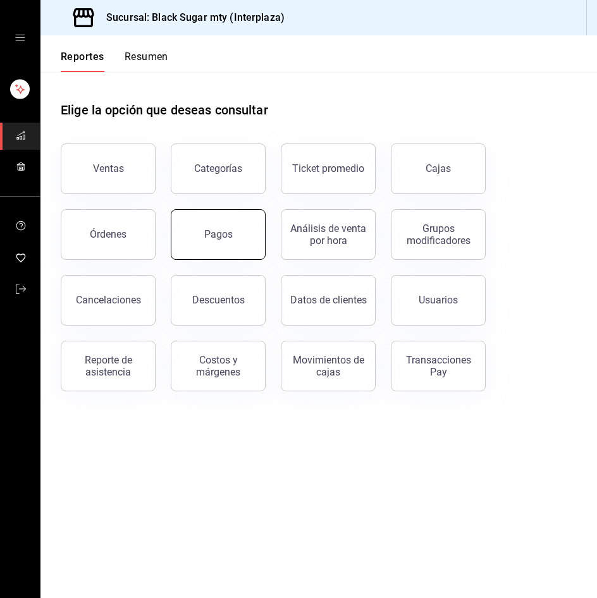
click at [233, 231] on button "Pagos" at bounding box center [218, 234] width 95 height 51
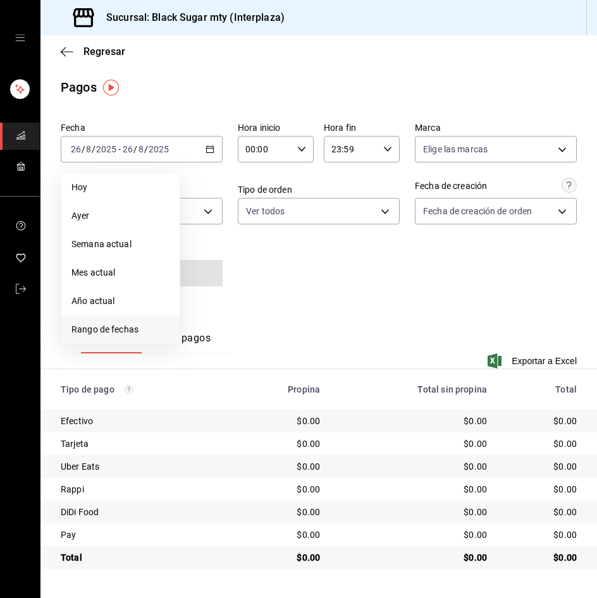
click at [118, 329] on span "Rango de fechas" at bounding box center [120, 329] width 98 height 13
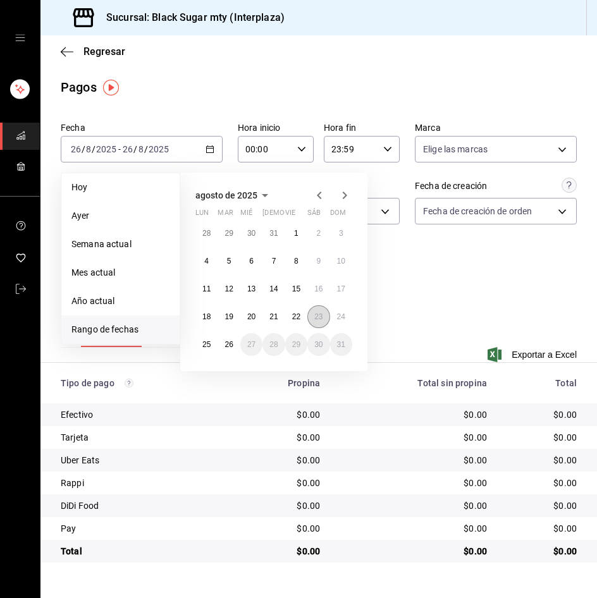
click at [321, 321] on abbr "23" at bounding box center [318, 316] width 8 height 9
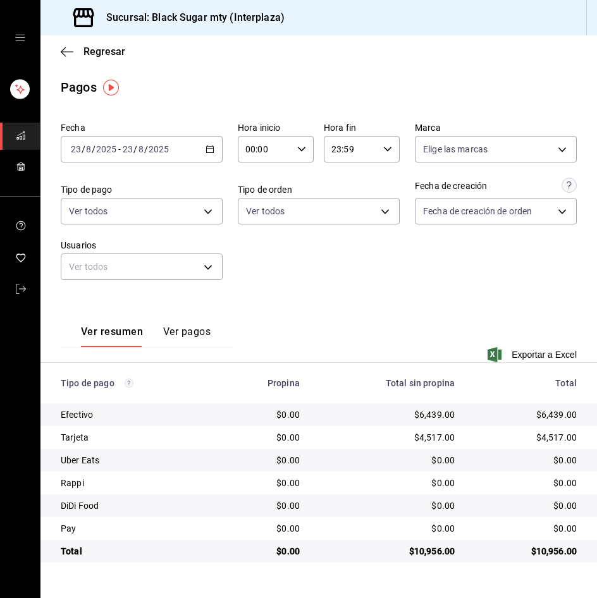
click at [134, 145] on span "/" at bounding box center [135, 149] width 4 height 10
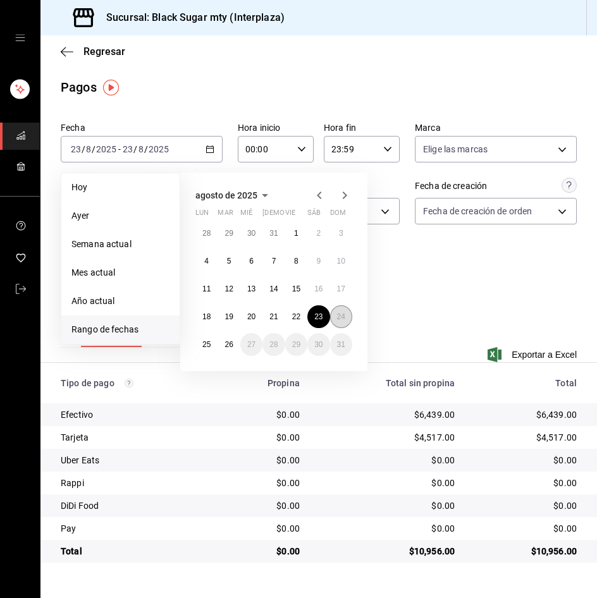
click at [340, 326] on button "24" at bounding box center [341, 316] width 22 height 23
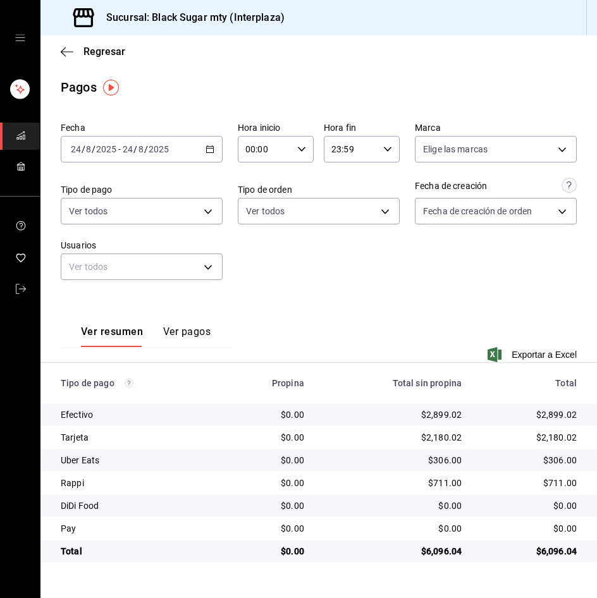
click at [100, 143] on div "2025-08-24 24 / 8 / 2025 - 2025-08-24 24 / 8 / 2025" at bounding box center [142, 149] width 162 height 27
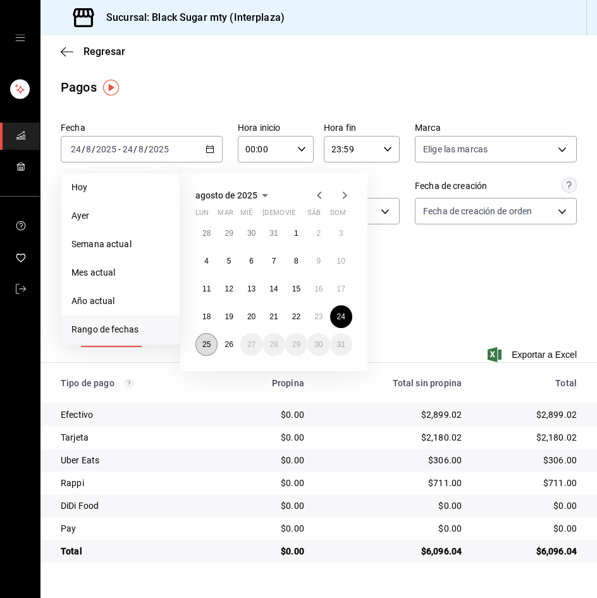
click at [199, 343] on button "25" at bounding box center [206, 344] width 22 height 23
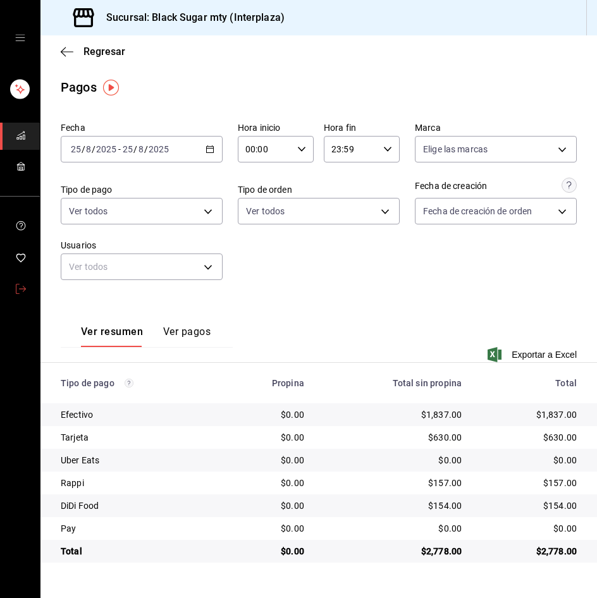
click at [22, 292] on icon "mailbox folders" at bounding box center [21, 289] width 10 height 10
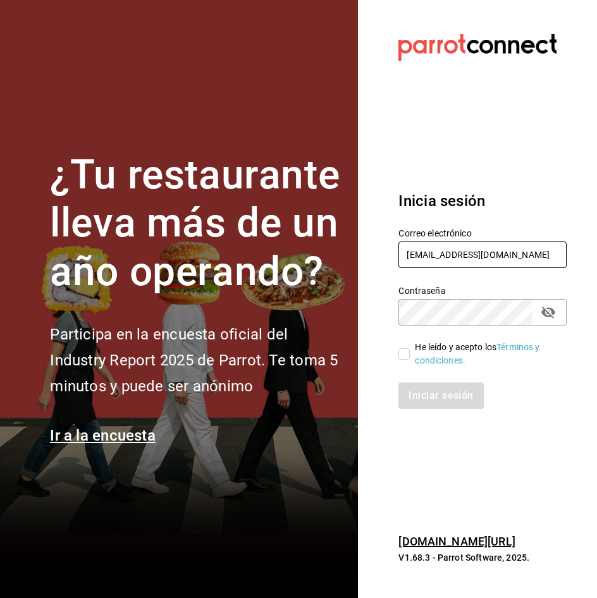
click at [451, 250] on input "interplaza_re@bs.com" at bounding box center [482, 255] width 168 height 27
click at [464, 249] on input "interplaza_re@bs.com" at bounding box center [482, 255] width 168 height 27
type input "[EMAIL_ADDRESS][DOMAIN_NAME]"
drag, startPoint x: 398, startPoint y: 352, endPoint x: 403, endPoint y: 366, distance: 14.6
click at [401, 352] on input "He leído y acepto los Términos y condiciones." at bounding box center [403, 353] width 11 height 11
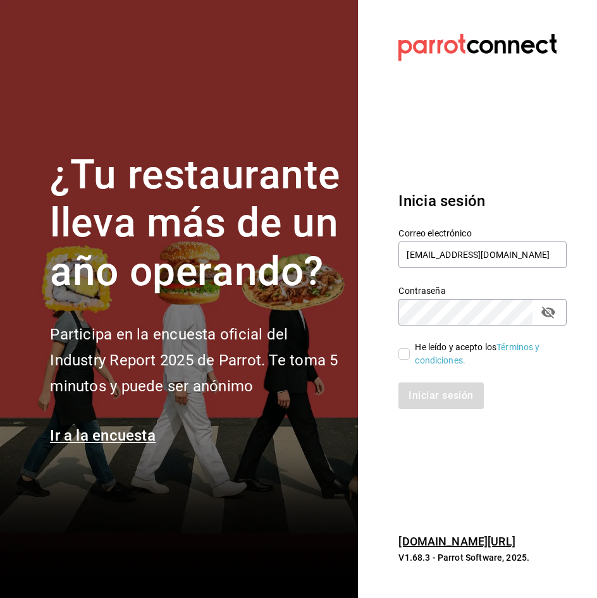
checkbox input "true"
click at [411, 389] on button "Iniciar sesión" at bounding box center [441, 396] width 86 height 27
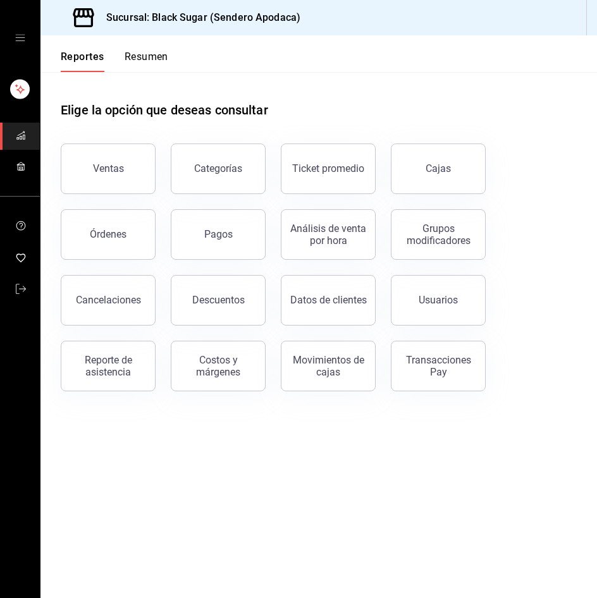
click at [304, 477] on main "Elige la opción que deseas consultar Ventas Categorías Ticket promedio Cajas Ór…" at bounding box center [318, 335] width 557 height 526
click at [445, 179] on button "Cajas" at bounding box center [438, 169] width 95 height 51
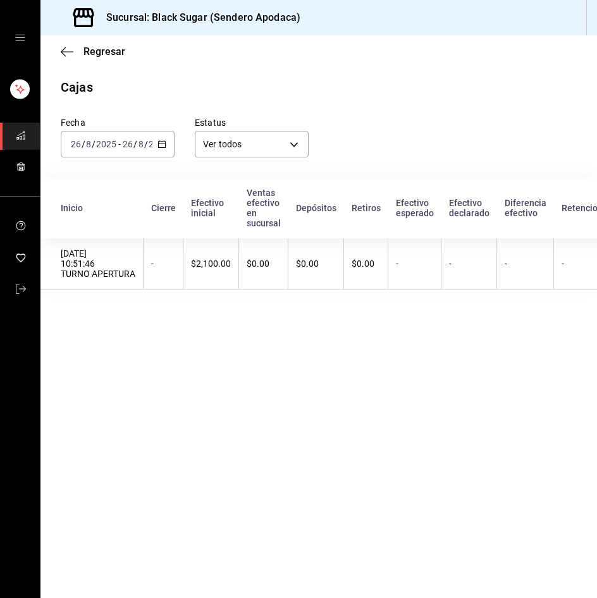
click at [131, 140] on input "26" at bounding box center [127, 144] width 11 height 10
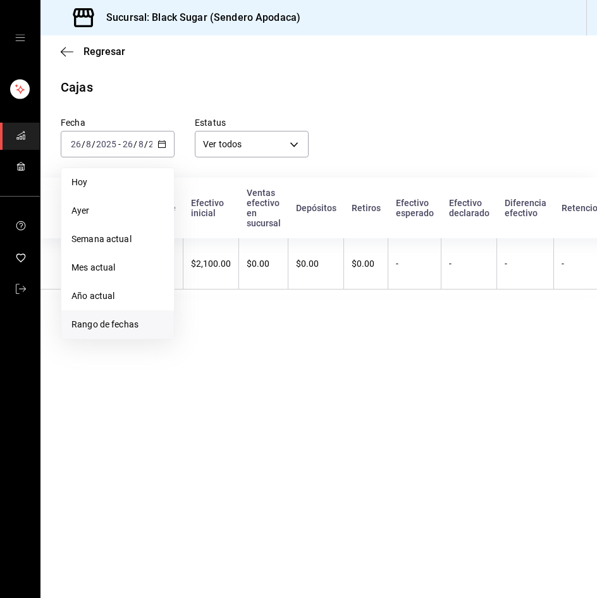
click at [81, 319] on span "Rango de fechas" at bounding box center [117, 324] width 92 height 13
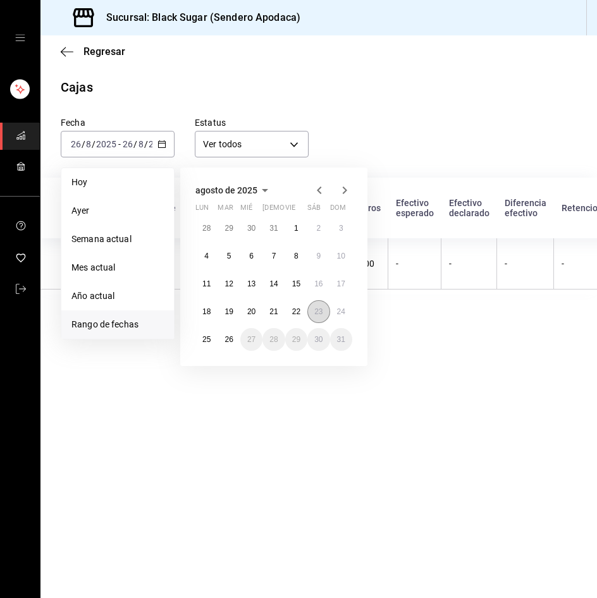
click at [317, 309] on abbr "23" at bounding box center [318, 311] width 8 height 9
click at [203, 342] on abbr "25" at bounding box center [206, 339] width 8 height 9
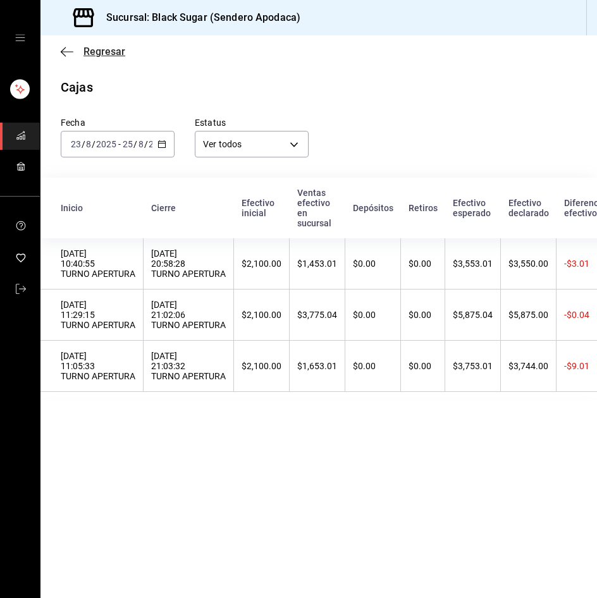
click at [97, 49] on span "Regresar" at bounding box center [104, 52] width 42 height 12
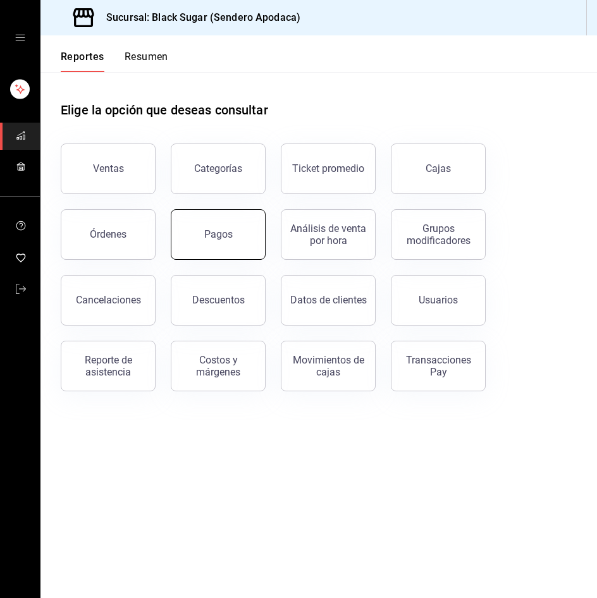
click at [178, 233] on button "Pagos" at bounding box center [218, 234] width 95 height 51
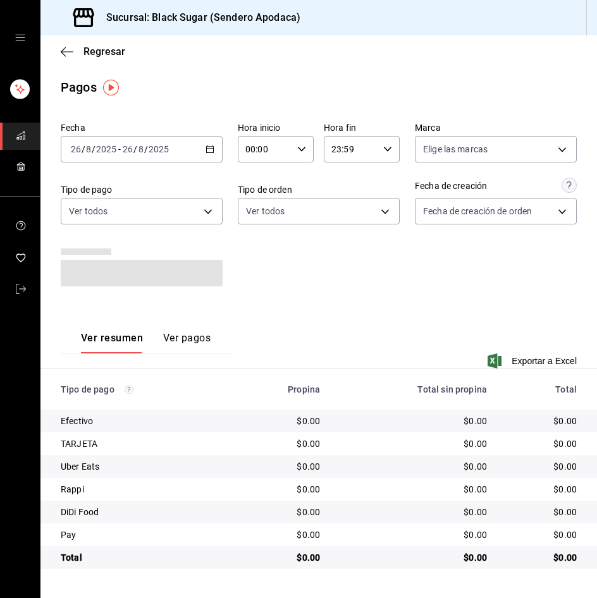
click at [109, 144] on input "2025" at bounding box center [106, 149] width 22 height 10
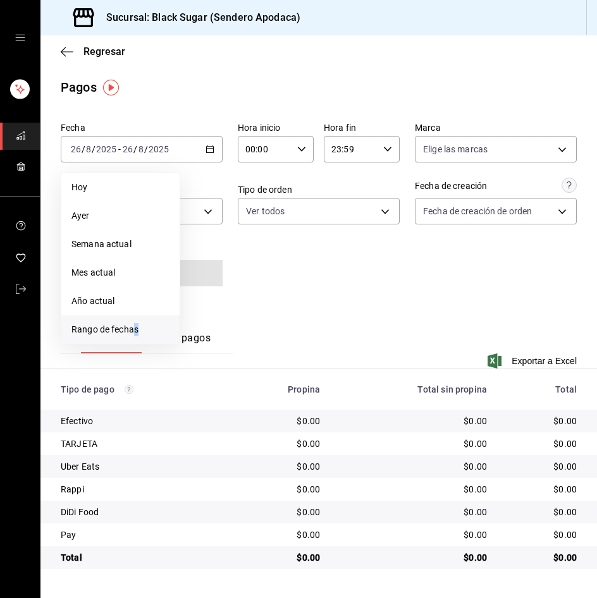
click at [138, 328] on span "Rango de fechas" at bounding box center [120, 329] width 98 height 13
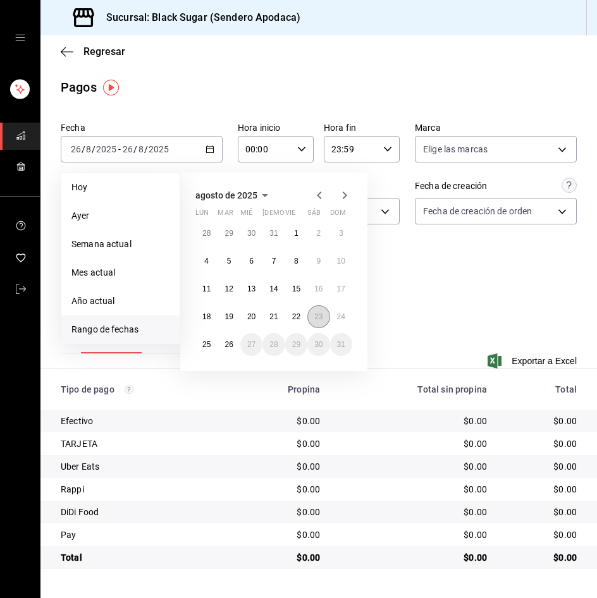
click at [327, 316] on button "23" at bounding box center [318, 316] width 22 height 23
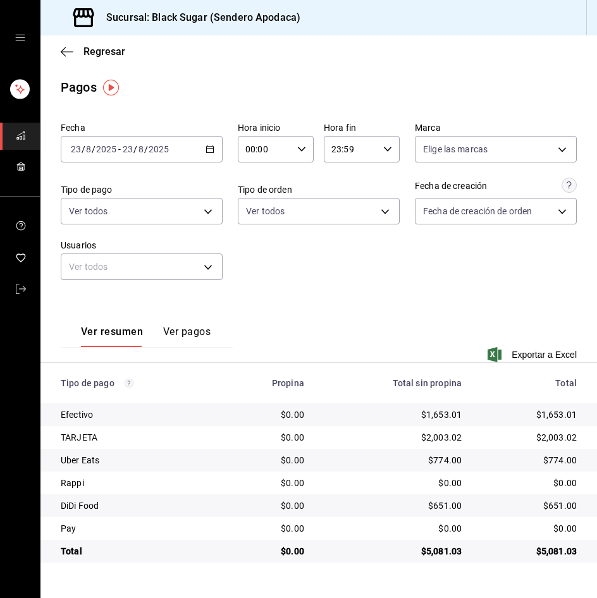
click at [70, 155] on div "[DATE] [DATE] - [DATE] [DATE]" at bounding box center [142, 149] width 162 height 27
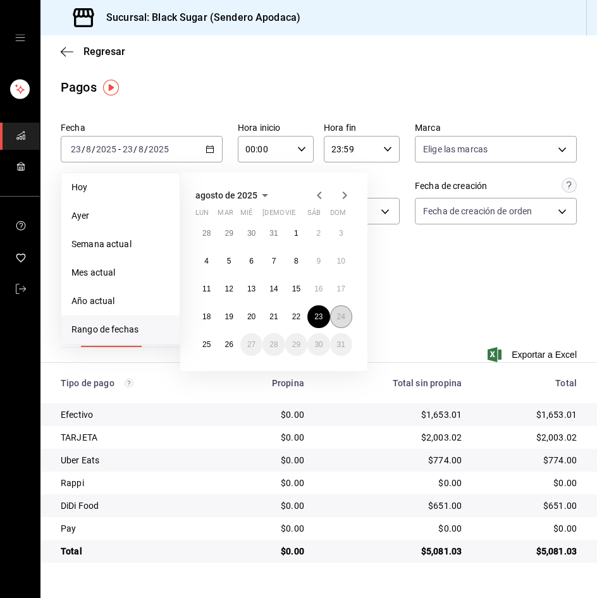
drag, startPoint x: 342, startPoint y: 313, endPoint x: 24, endPoint y: 321, distance: 317.6
click at [340, 313] on abbr "24" at bounding box center [341, 316] width 8 height 9
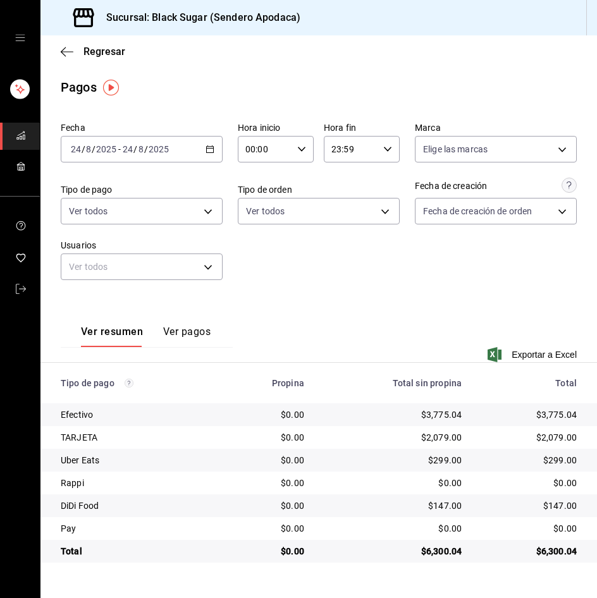
click at [167, 146] on input "2025" at bounding box center [159, 149] width 22 height 10
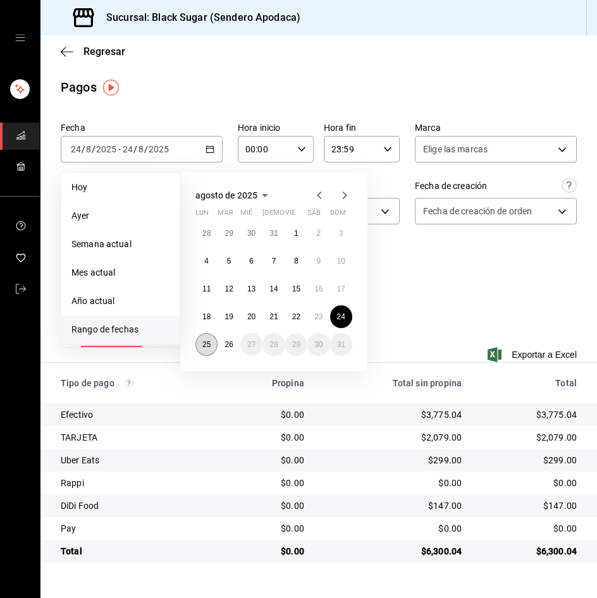
click at [207, 345] on abbr "25" at bounding box center [206, 344] width 8 height 9
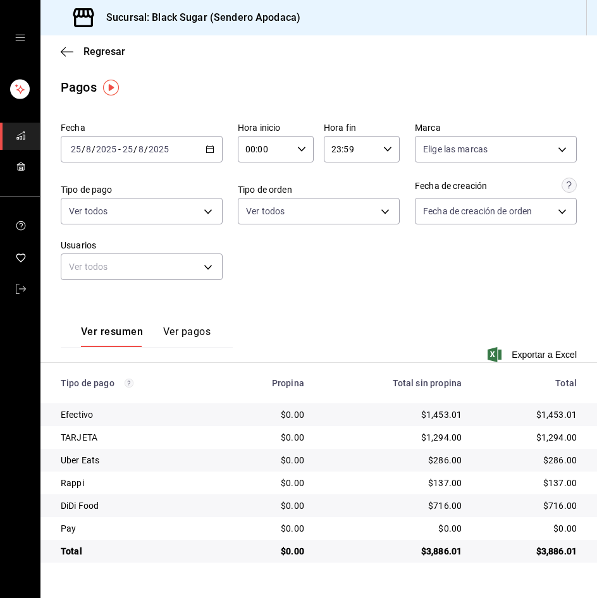
click at [330, 271] on div "Fecha [DATE] [DATE] - [DATE] [DATE] Hora inicio 00:00 Hora inicio Hora fin 23:5…" at bounding box center [319, 206] width 516 height 178
click at [28, 290] on link "mailbox folders" at bounding box center [20, 289] width 40 height 27
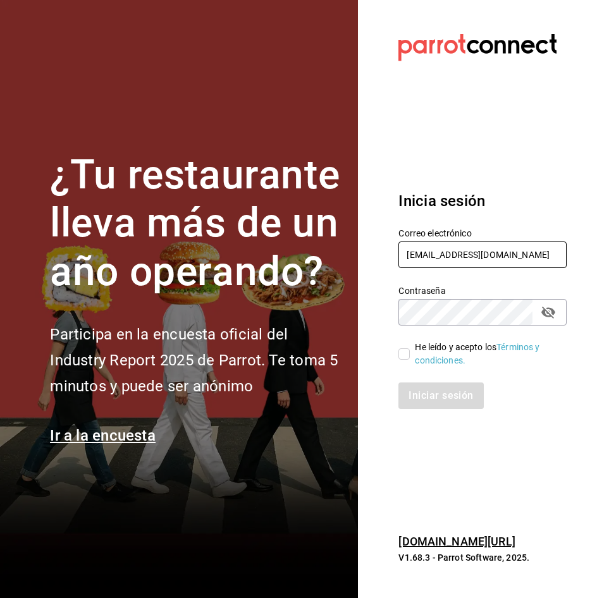
click at [488, 243] on input "[EMAIL_ADDRESS][DOMAIN_NAME]" at bounding box center [482, 255] width 168 height 27
click at [488, 243] on input "apodaca_re@bs.com" at bounding box center [482, 255] width 168 height 27
type input "lafe_re@bs.com"
click at [405, 358] on input "He leído y acepto los Términos y condiciones." at bounding box center [403, 353] width 11 height 11
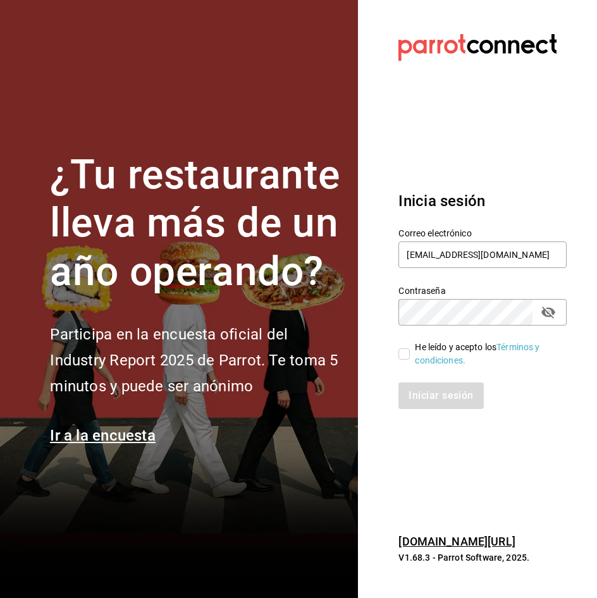
checkbox input "true"
click at [418, 395] on button "Iniciar sesión" at bounding box center [441, 396] width 86 height 27
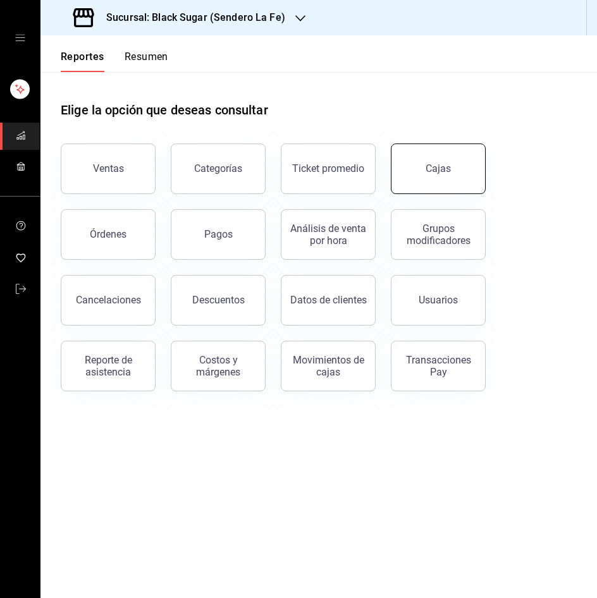
click at [437, 169] on div "Cajas" at bounding box center [438, 169] width 25 height 12
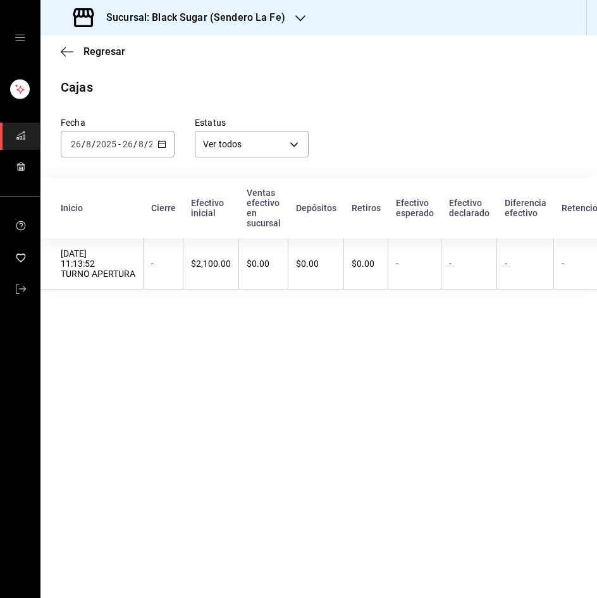
click at [138, 145] on input "8" at bounding box center [141, 144] width 6 height 10
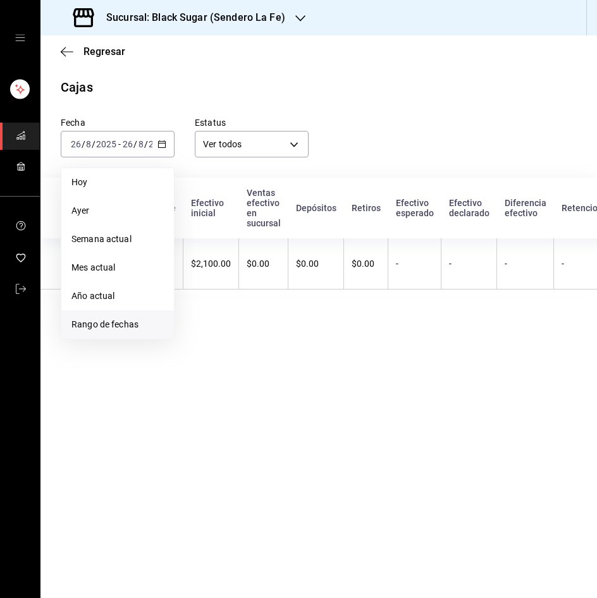
click at [146, 331] on li "Rango de fechas" at bounding box center [117, 325] width 113 height 28
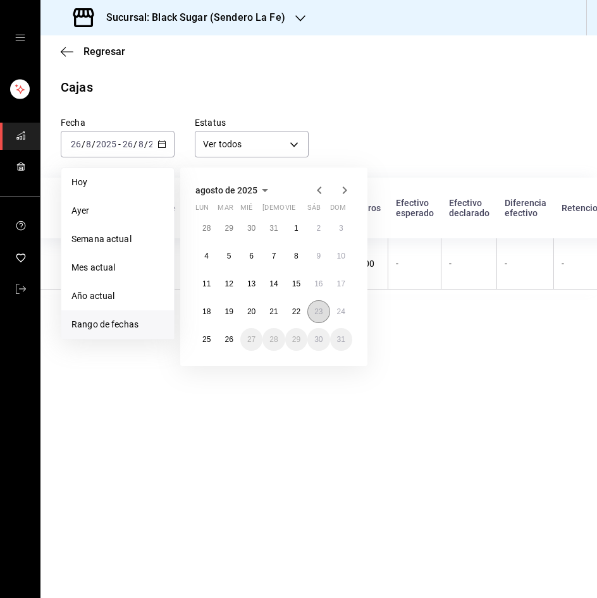
click at [318, 310] on abbr "23" at bounding box center [318, 311] width 8 height 9
click at [214, 336] on button "25" at bounding box center [206, 339] width 22 height 23
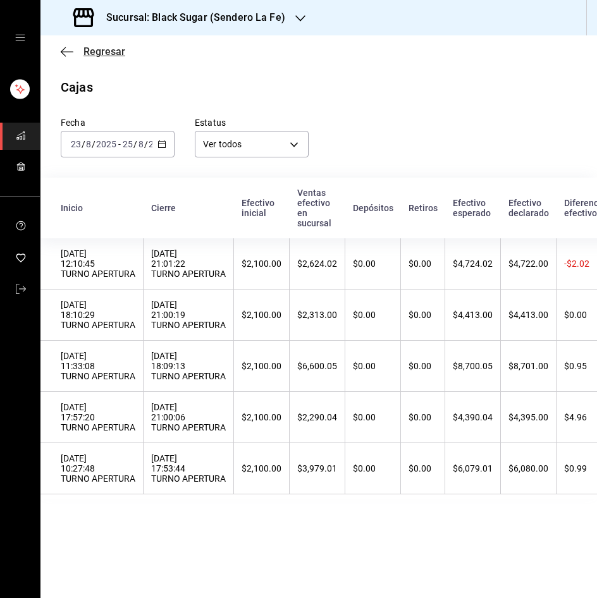
click at [101, 52] on span "Regresar" at bounding box center [104, 52] width 42 height 12
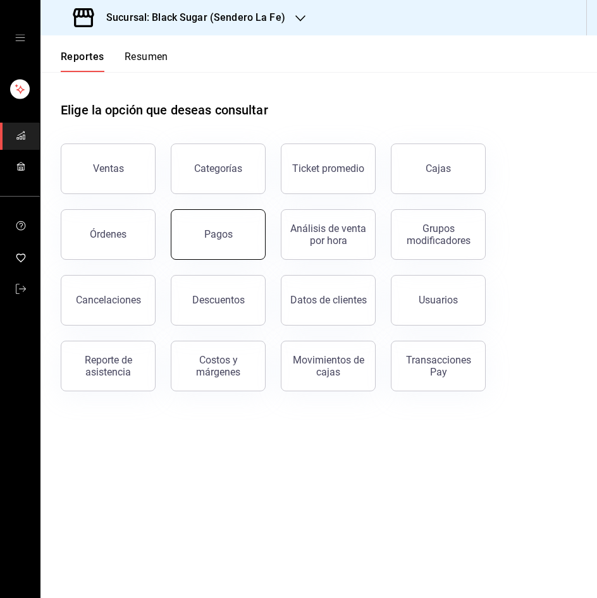
click at [211, 240] on div "Pagos" at bounding box center [218, 234] width 28 height 12
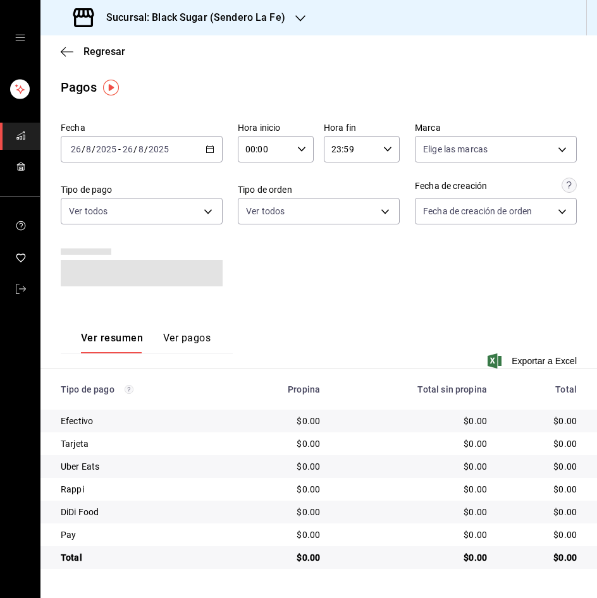
click at [117, 152] on div "2025-08-26 26 / 8 / 2025" at bounding box center [93, 149] width 49 height 10
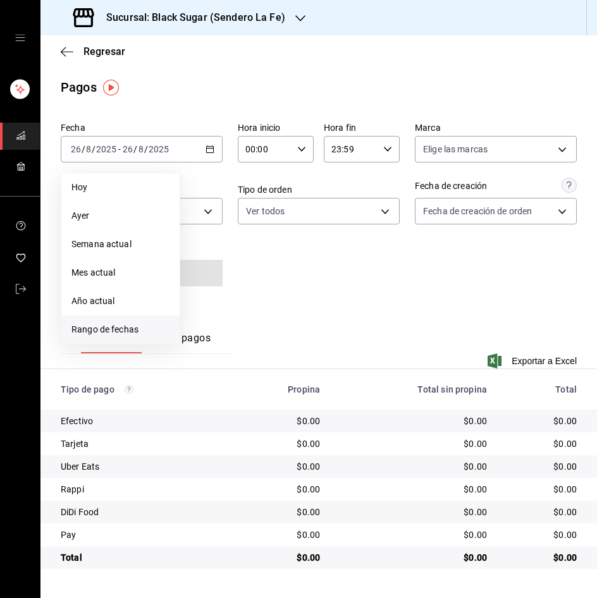
click at [126, 316] on li "Rango de fechas" at bounding box center [120, 330] width 118 height 28
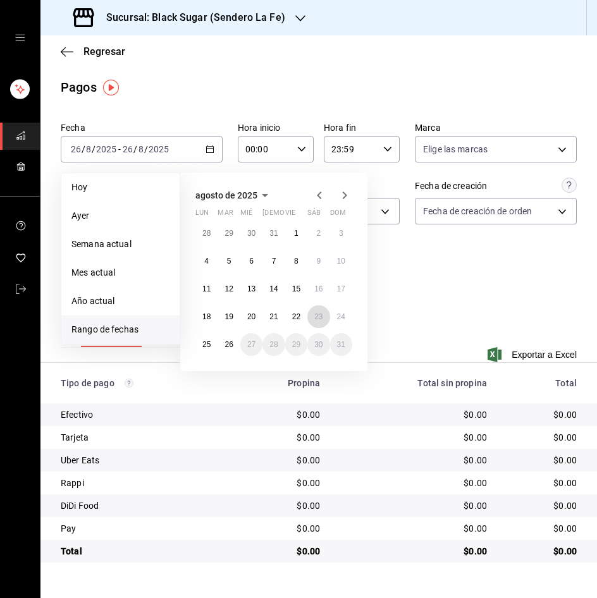
click at [314, 317] on abbr "23" at bounding box center [318, 316] width 8 height 9
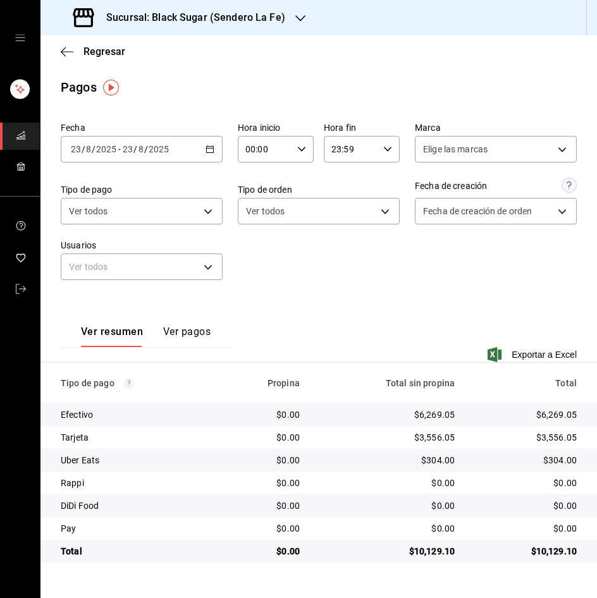
click at [135, 145] on span "/" at bounding box center [135, 149] width 4 height 10
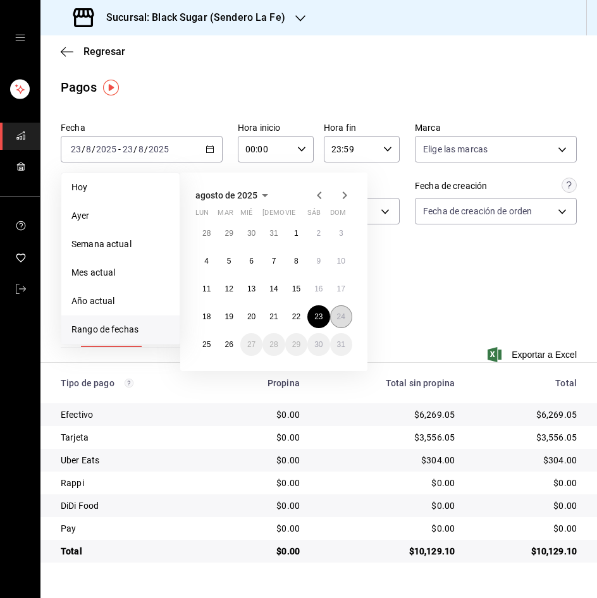
click at [348, 316] on button "24" at bounding box center [341, 316] width 22 height 23
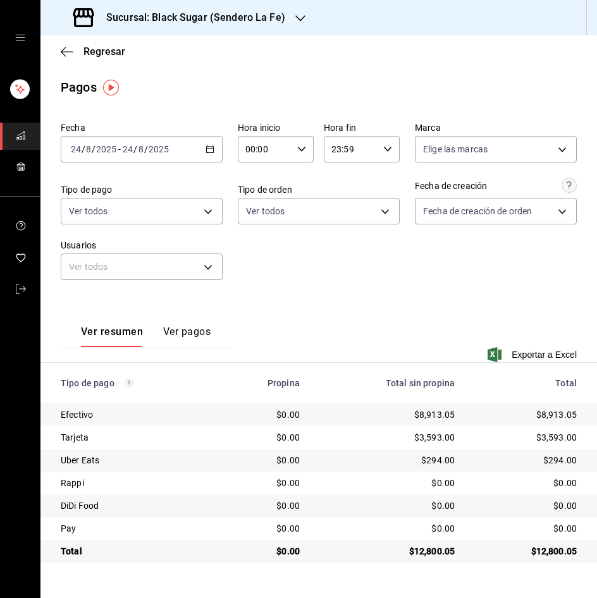
click at [146, 152] on span "/" at bounding box center [146, 149] width 4 height 10
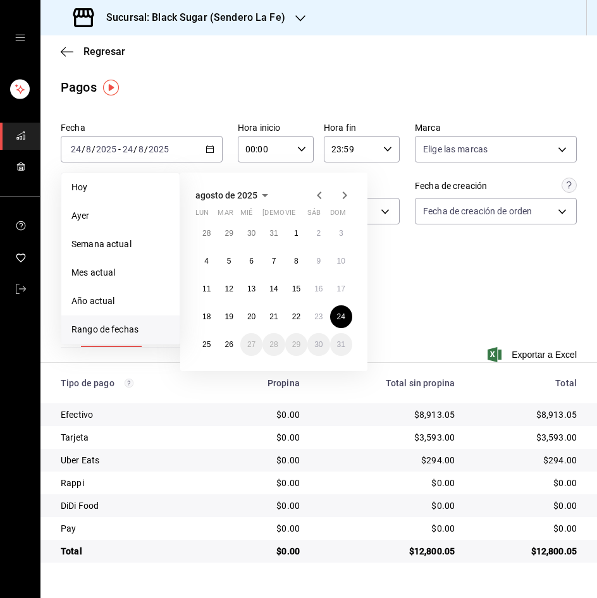
click at [194, 342] on div "agosto de 2025 lun mar mié jue vie sáb dom 28 29 30 31 1 2 3 4 5 6 7 8 9 10 11 …" at bounding box center [273, 272] width 187 height 199
click at [202, 343] on button "25" at bounding box center [206, 344] width 22 height 23
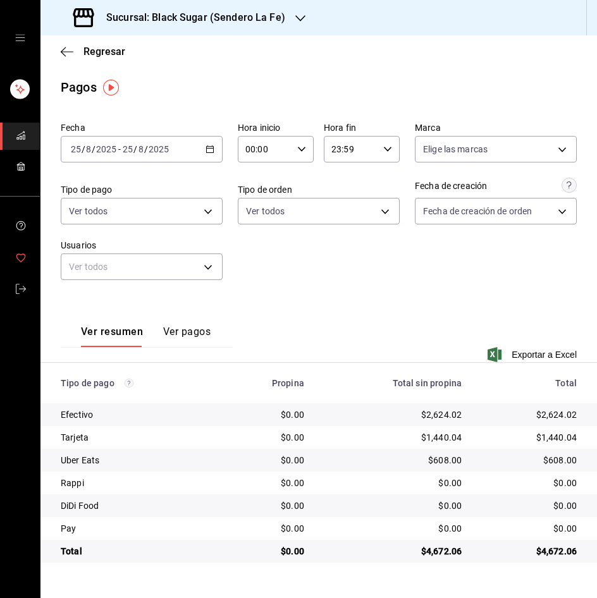
click at [15, 255] on link "mailbox folders" at bounding box center [20, 258] width 40 height 27
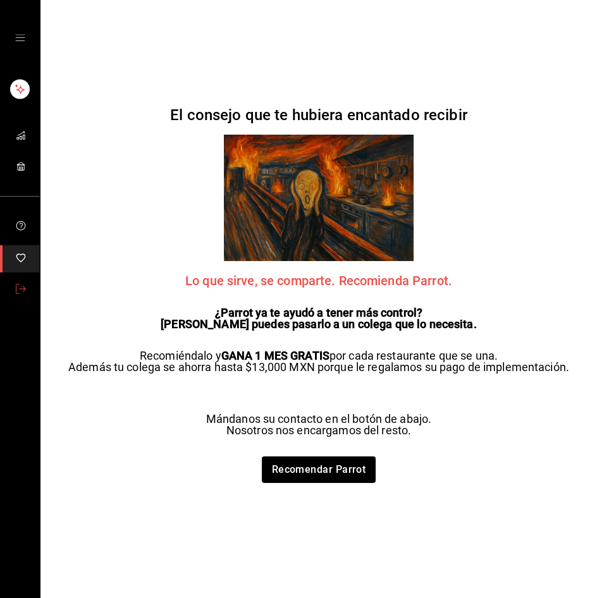
click at [18, 281] on span "mailbox folders" at bounding box center [21, 289] width 10 height 17
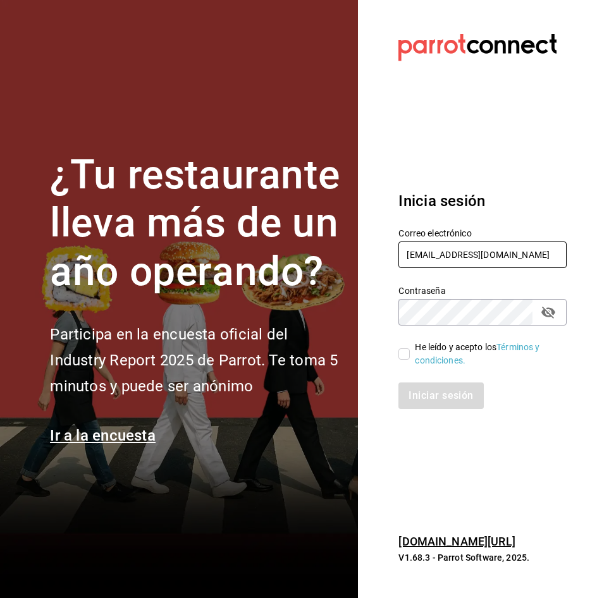
click at [477, 259] on input "lafe_re@bs.com" at bounding box center [482, 255] width 168 height 27
type input "sanagustin_re@bs.com"
click at [401, 357] on input "He leído y acepto los Términos y condiciones." at bounding box center [403, 353] width 11 height 11
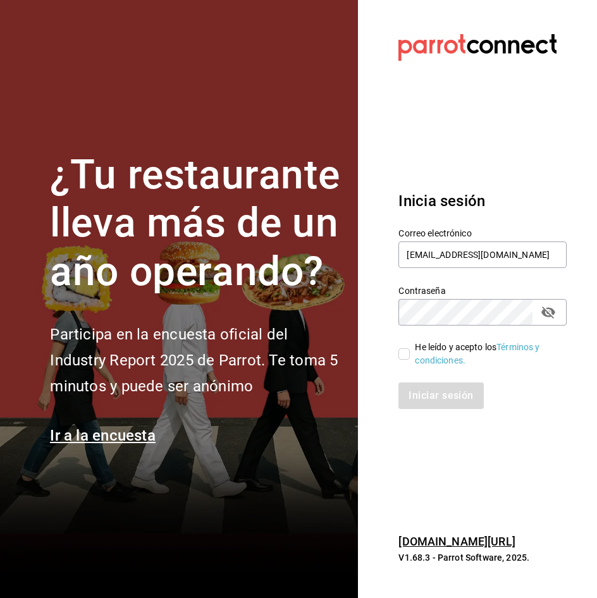
checkbox input "true"
click at [421, 400] on button "Iniciar sesión" at bounding box center [441, 396] width 86 height 27
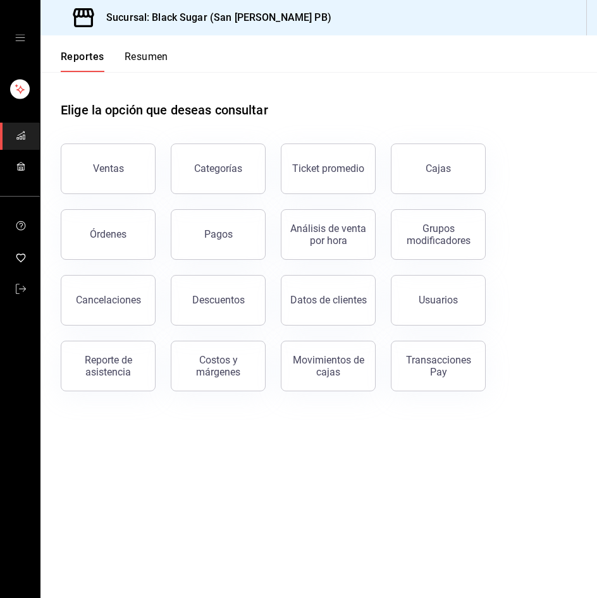
click at [348, 493] on main "Elige la opción que deseas consultar Ventas Categorías Ticket promedio Cajas Ór…" at bounding box center [318, 335] width 557 height 526
click at [282, 517] on main "Elige la opción que deseas consultar Ventas Categorías Ticket promedio Cajas Ór…" at bounding box center [318, 335] width 557 height 526
click at [304, 520] on main "Elige la opción que deseas consultar Ventas Categorías Ticket promedio Cajas Ór…" at bounding box center [318, 335] width 557 height 526
click at [450, 172] on button "Cajas" at bounding box center [438, 169] width 95 height 51
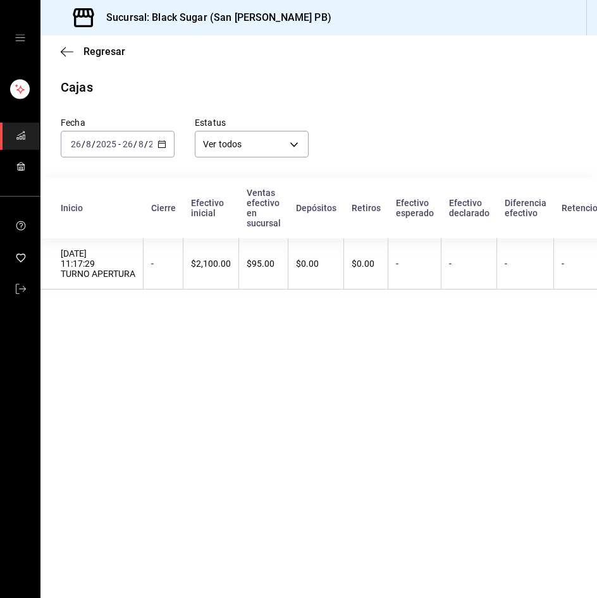
click at [109, 147] on input "2025" at bounding box center [106, 144] width 22 height 10
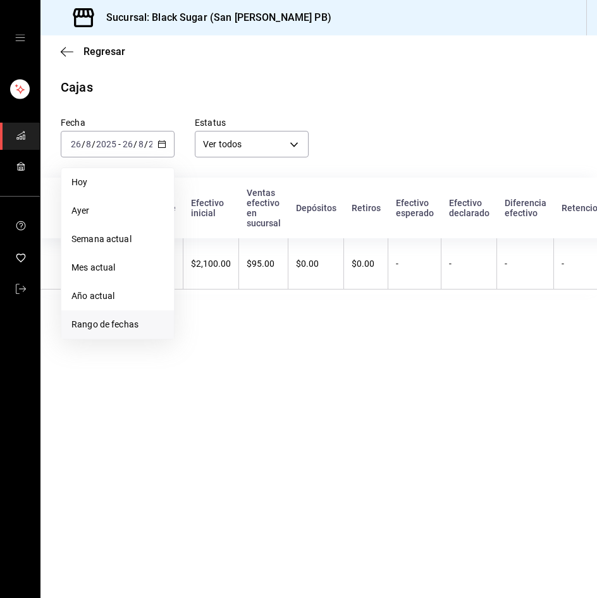
click at [128, 323] on span "Rango de fechas" at bounding box center [117, 324] width 92 height 13
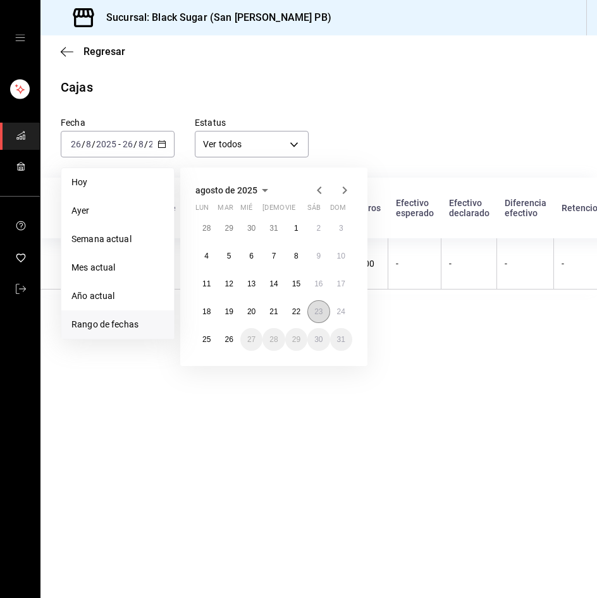
click at [314, 310] on button "23" at bounding box center [318, 311] width 22 height 23
drag, startPoint x: 211, startPoint y: 345, endPoint x: 9, endPoint y: 308, distance: 205.2
click at [209, 345] on button "25" at bounding box center [206, 339] width 22 height 23
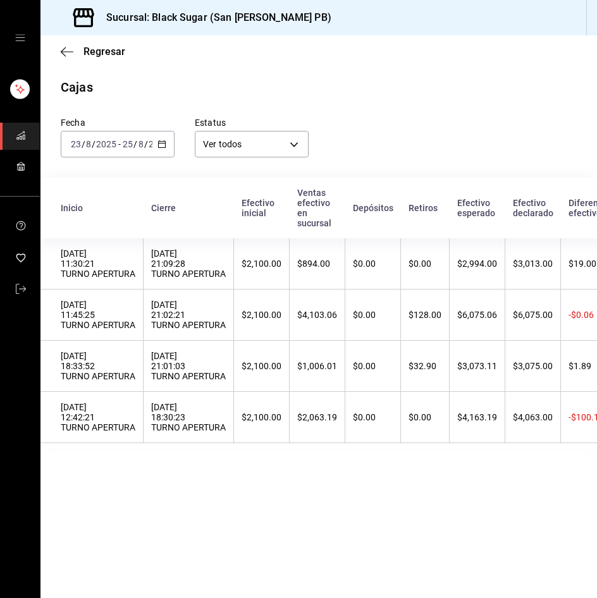
click at [137, 150] on div "[DATE] [DATE] - [DATE] [DATE]" at bounding box center [118, 144] width 114 height 27
click at [100, 53] on span "Regresar" at bounding box center [104, 52] width 42 height 12
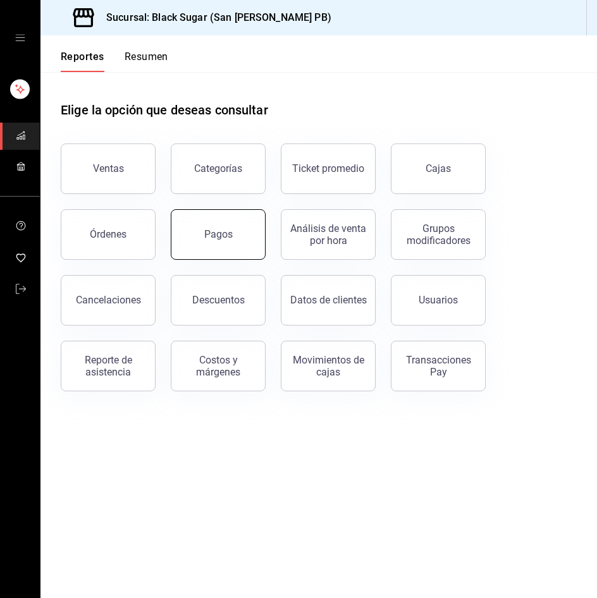
click at [198, 238] on button "Pagos" at bounding box center [218, 234] width 95 height 51
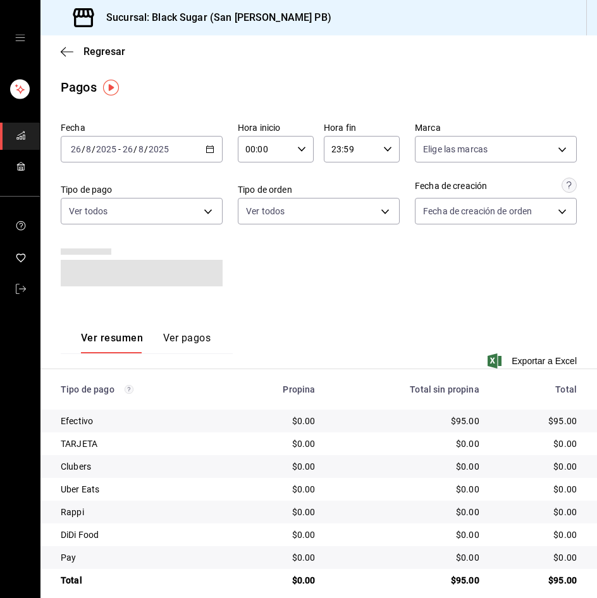
click at [148, 150] on input "2025" at bounding box center [159, 149] width 22 height 10
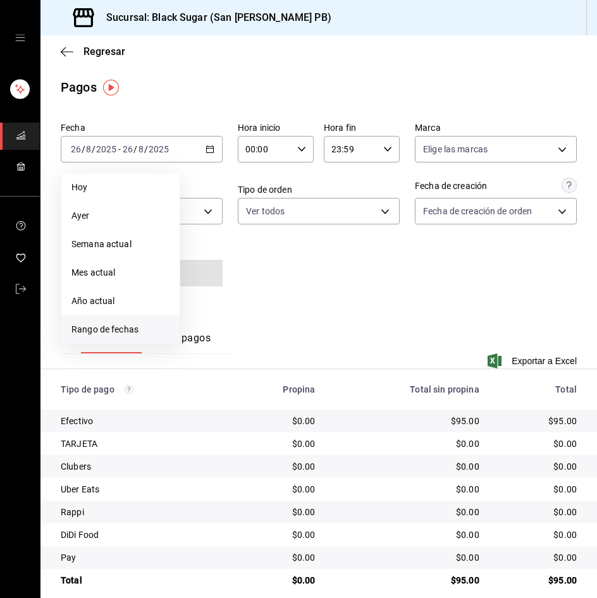
click at [136, 332] on span "Rango de fechas" at bounding box center [120, 329] width 98 height 13
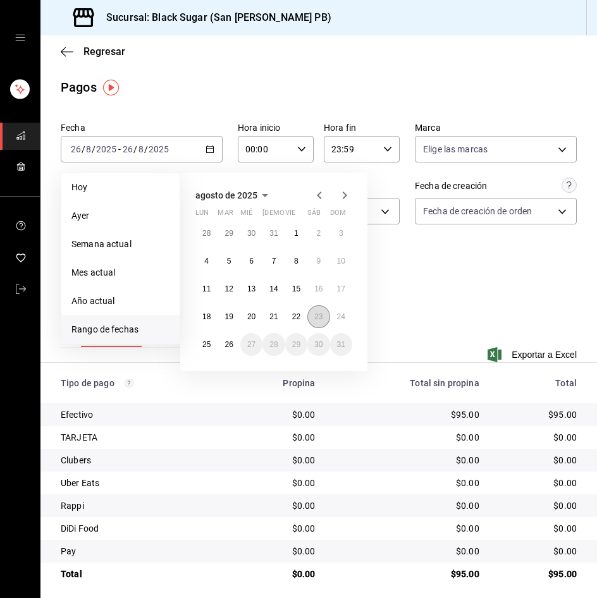
click at [321, 319] on abbr "23" at bounding box center [318, 316] width 8 height 9
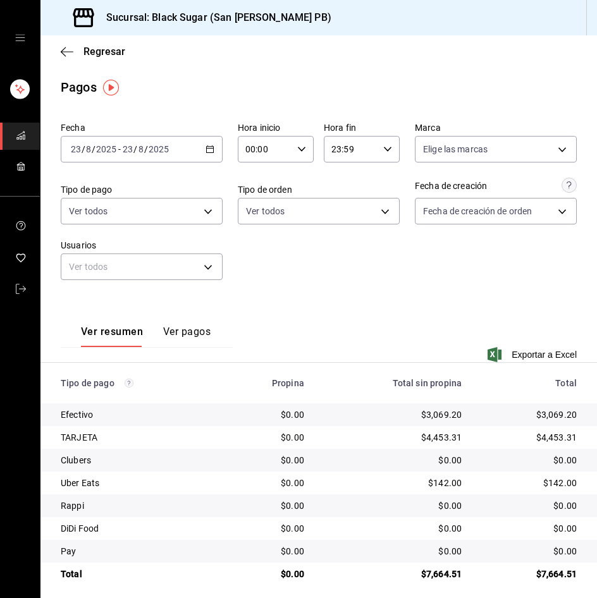
click at [136, 147] on span "/" at bounding box center [135, 149] width 4 height 10
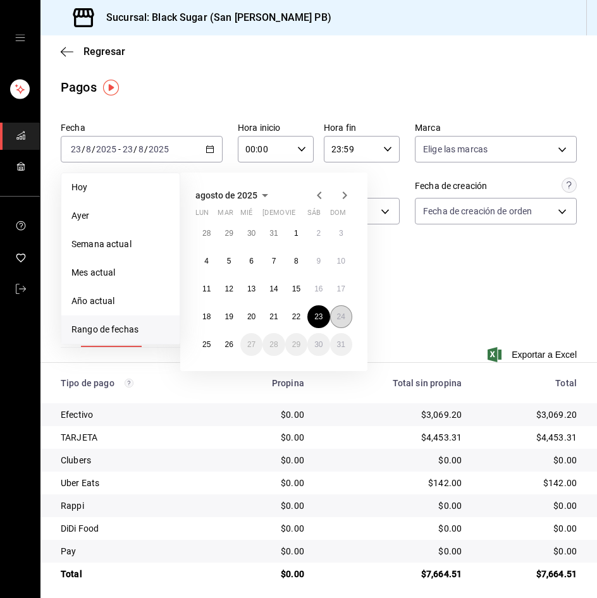
click at [337, 311] on button "24" at bounding box center [341, 316] width 22 height 23
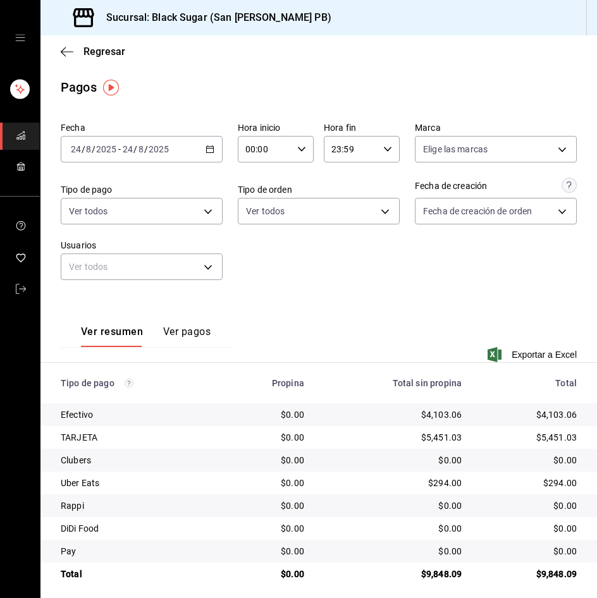
click at [109, 144] on input "2025" at bounding box center [106, 149] width 22 height 10
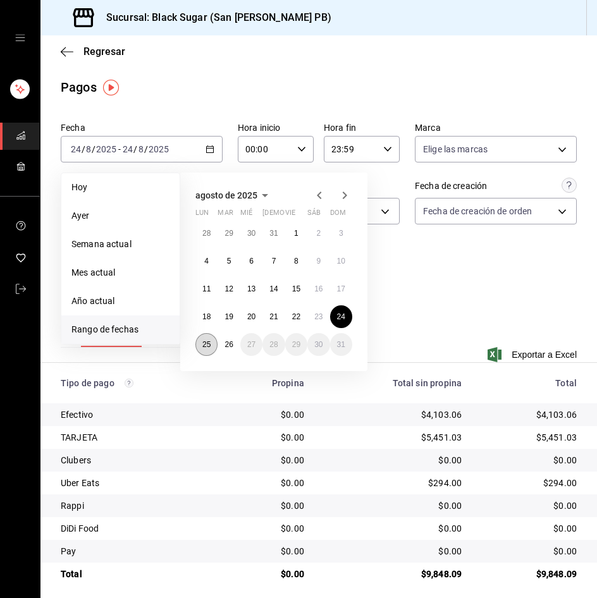
click at [203, 348] on abbr "25" at bounding box center [206, 344] width 8 height 9
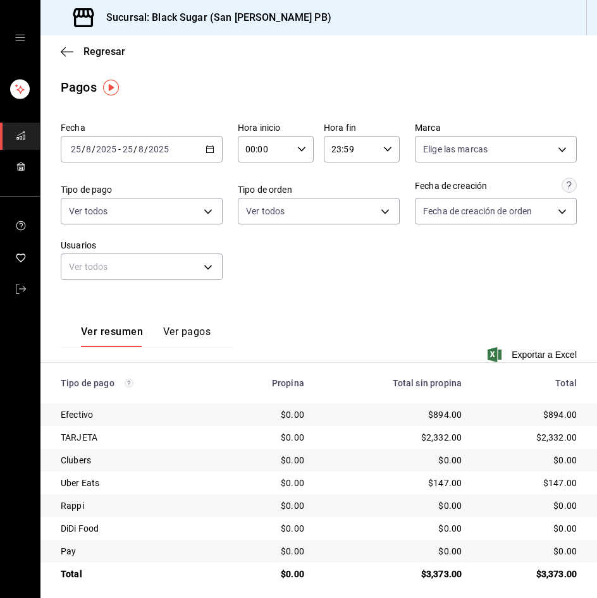
click at [152, 153] on input "2025" at bounding box center [159, 149] width 22 height 10
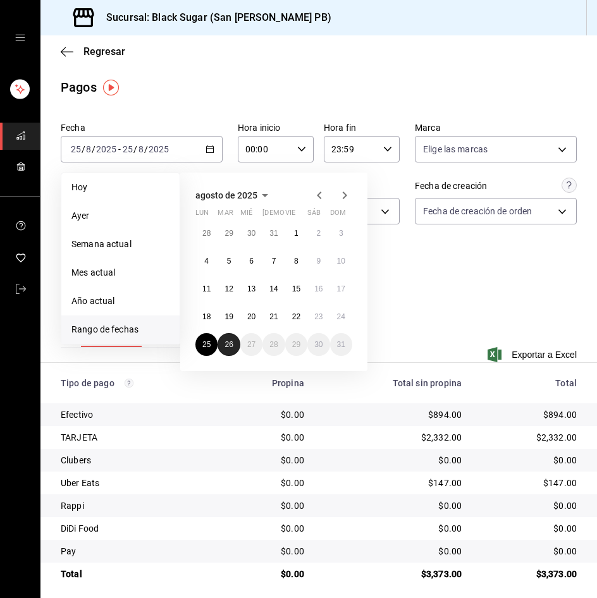
click at [228, 349] on button "26" at bounding box center [229, 344] width 22 height 23
